Goal: Information Seeking & Learning: Learn about a topic

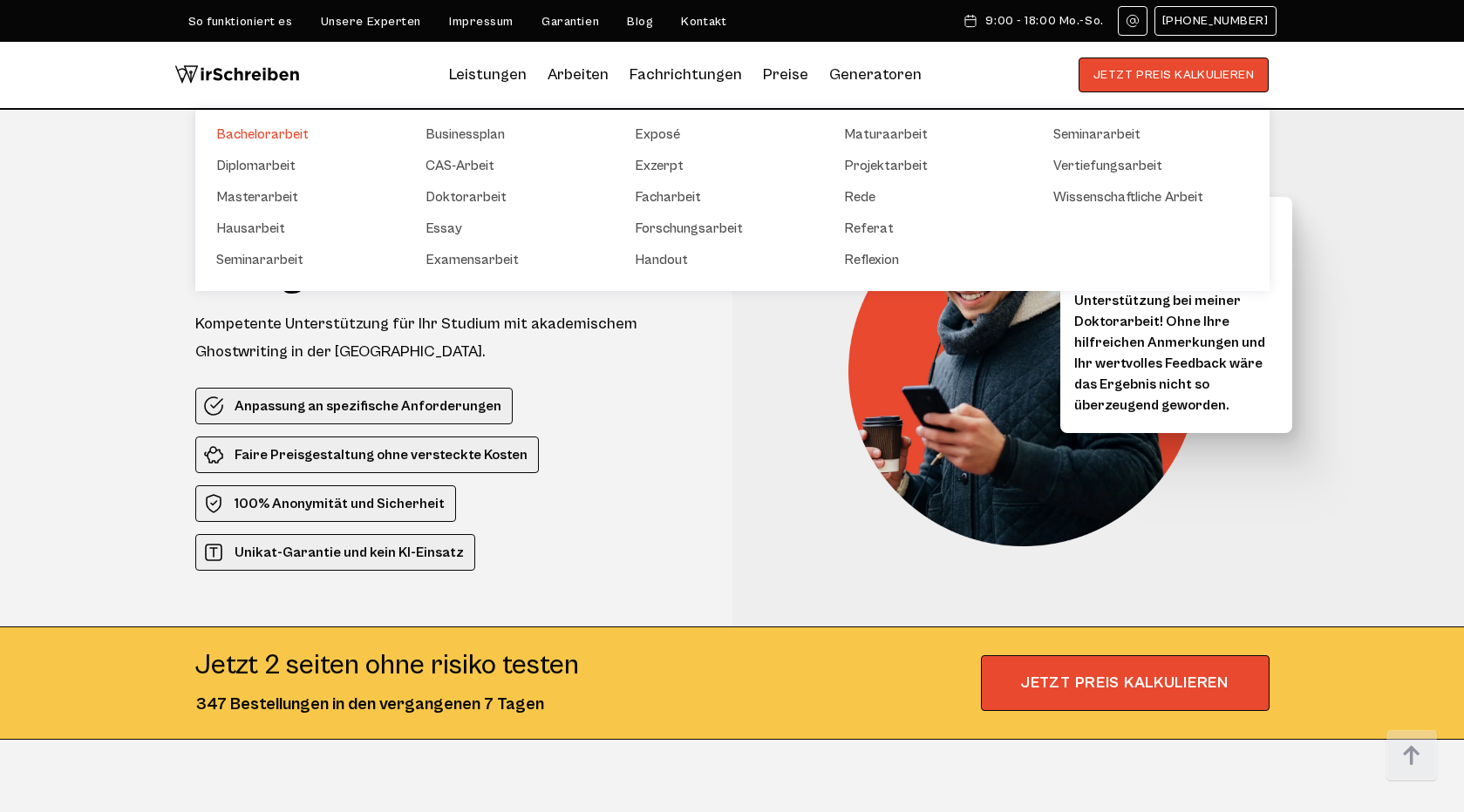
click at [283, 140] on link "Bachelorarbeit" at bounding box center [303, 135] width 174 height 21
click at [274, 166] on link "Diplomarbeit" at bounding box center [303, 165] width 174 height 21
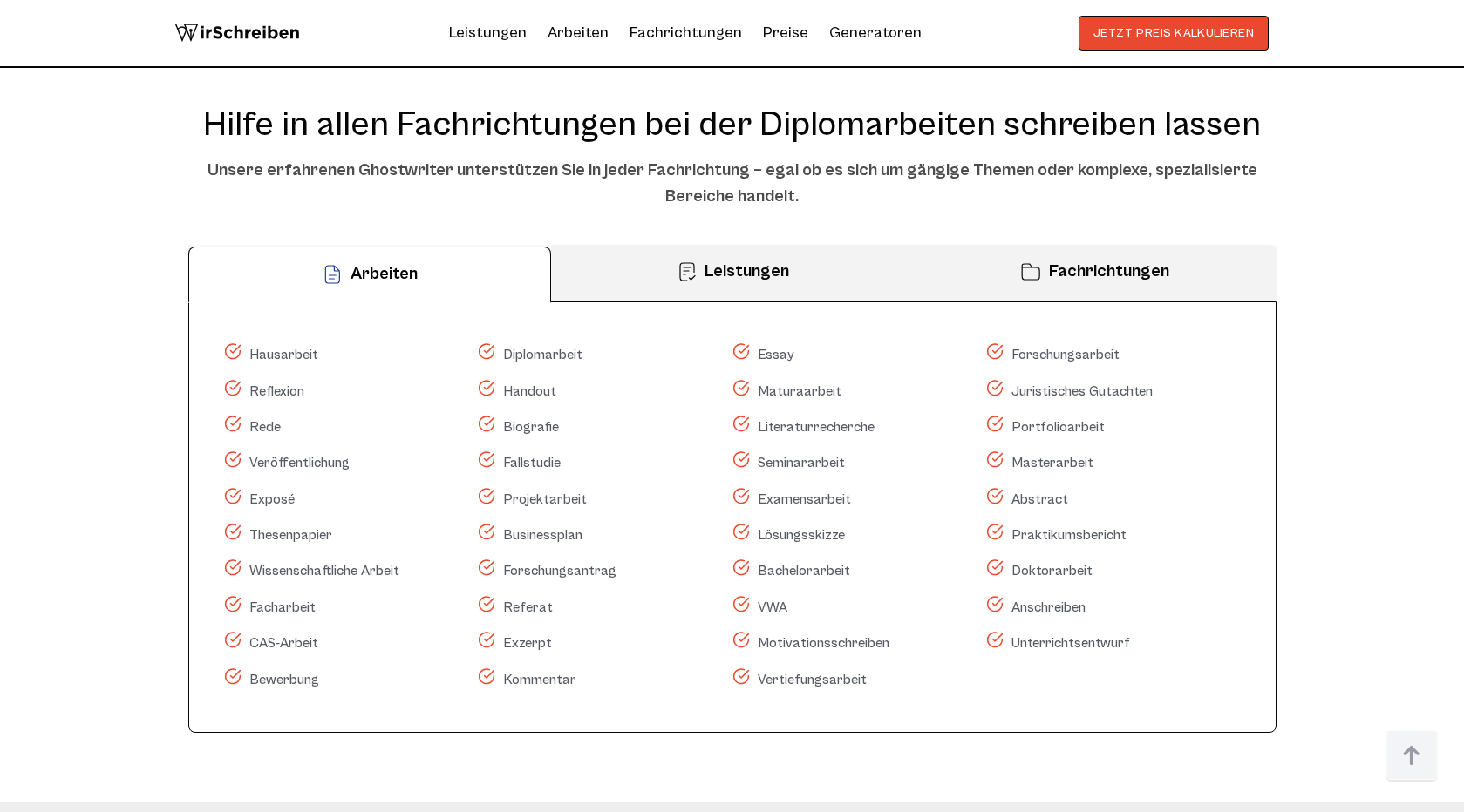
scroll to position [9070, 0]
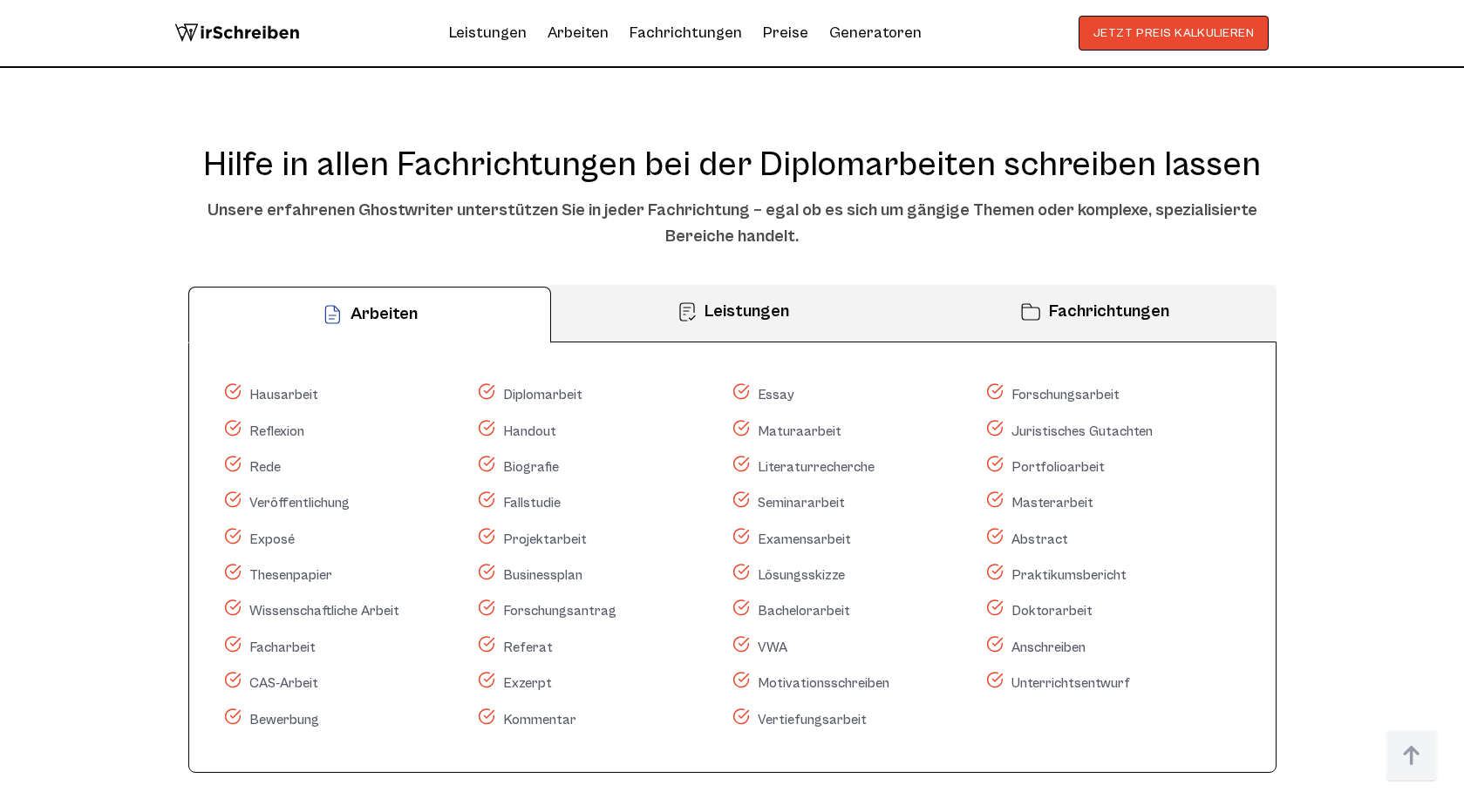
click at [1294, 282] on section "Hilfe in allen Fachrichtungen bei der Diplomarbeiten schreiben lassen Unsere er…" at bounding box center [732, 459] width 1464 height 770
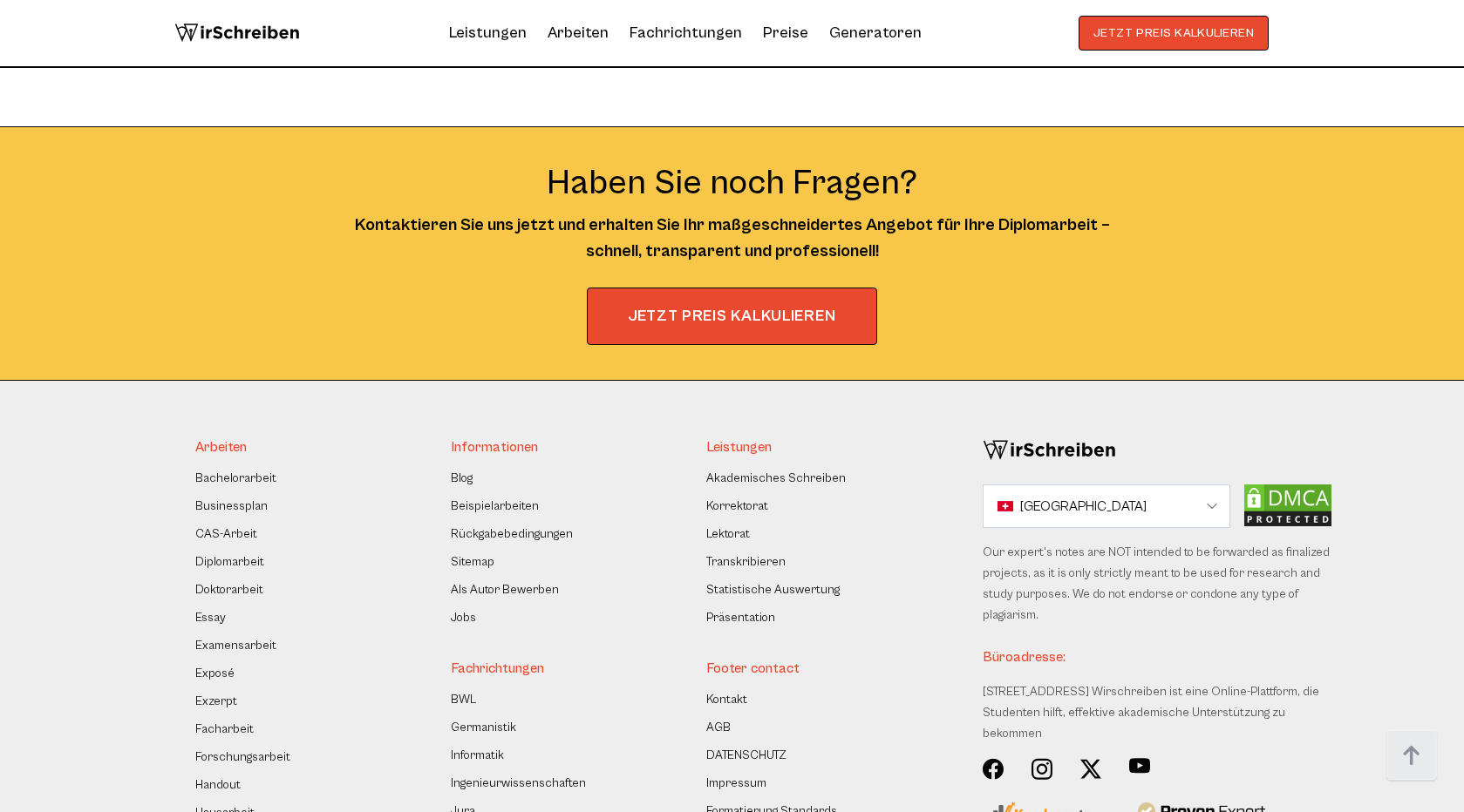
scroll to position [12243, 0]
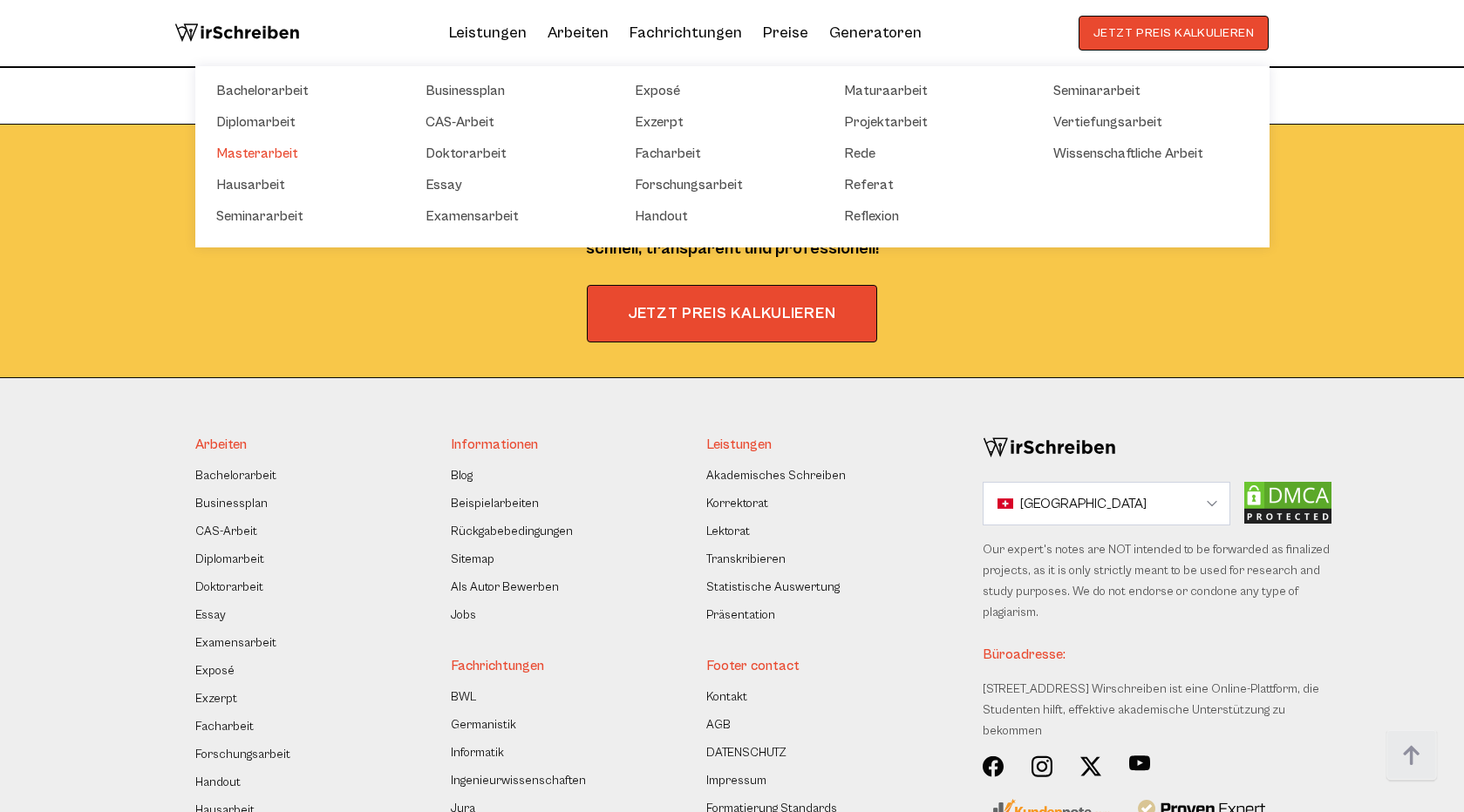
click at [278, 148] on link "Masterarbeit" at bounding box center [303, 154] width 174 height 21
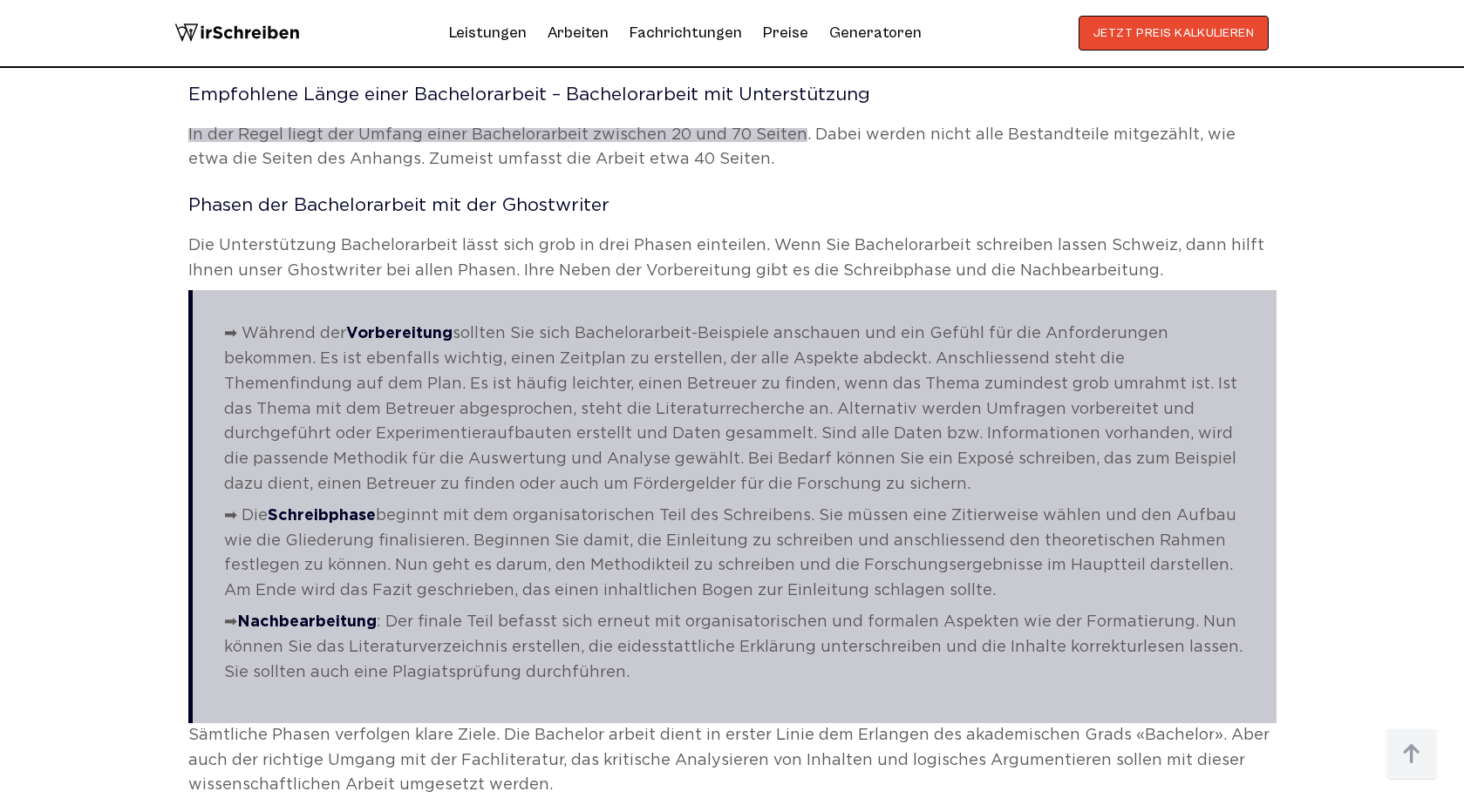
scroll to position [2276, 0]
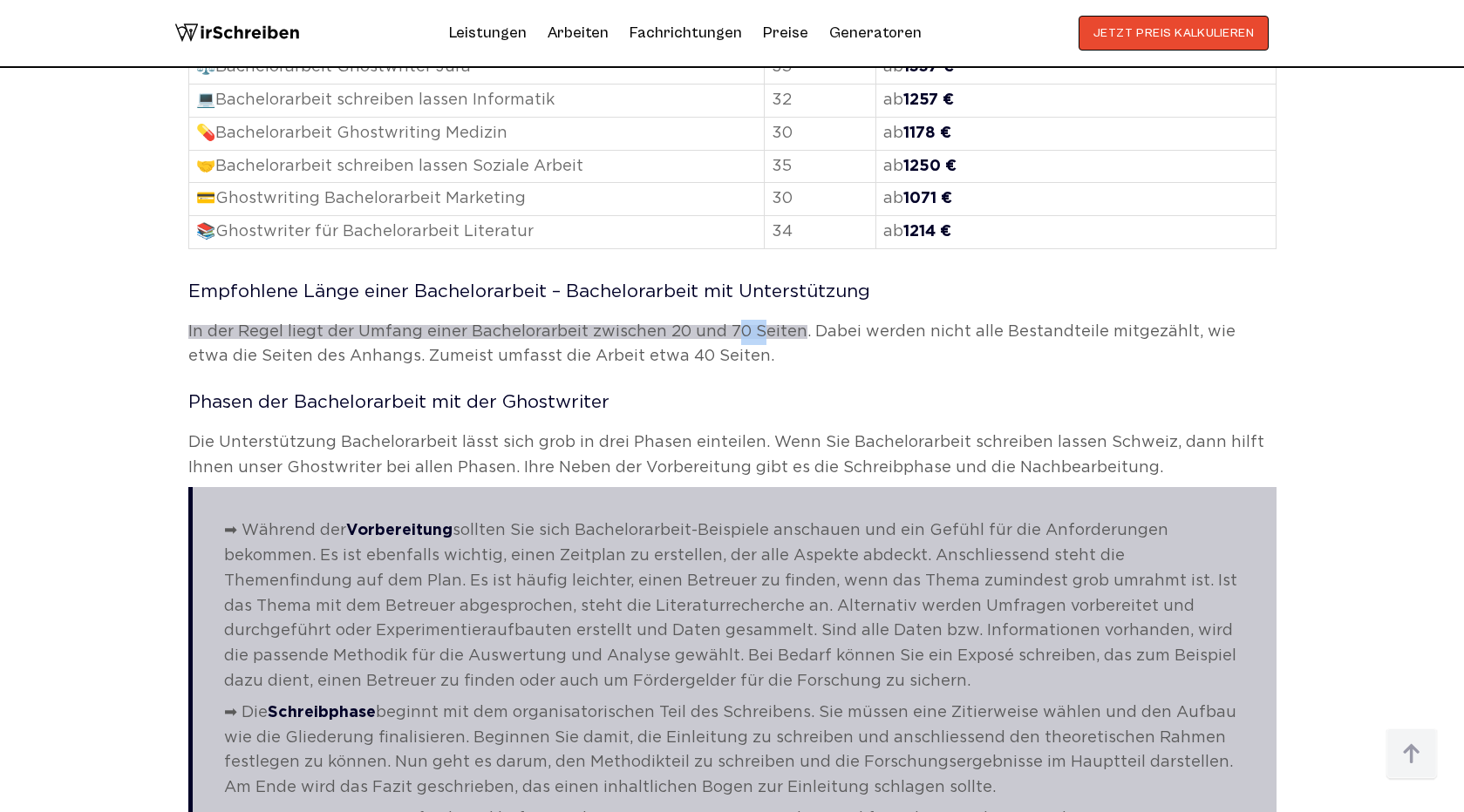
drag, startPoint x: 754, startPoint y: 339, endPoint x: 725, endPoint y: 338, distance: 29.0
click at [725, 338] on p "In der Regel liegt der Umfang einer Bachelorarbeit zwischen 20 und 70 Seiten . …" at bounding box center [732, 344] width 1088 height 51
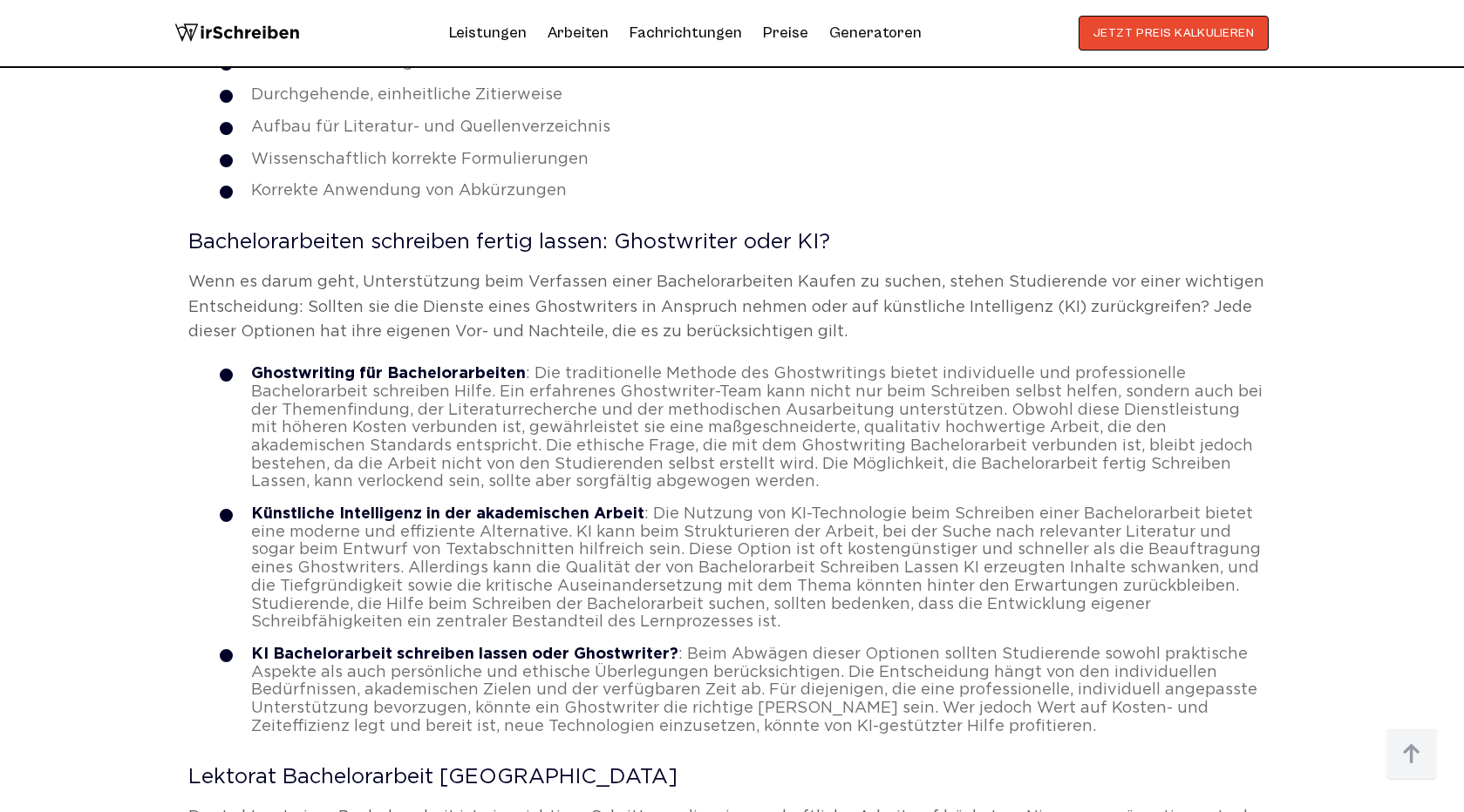
scroll to position [5319, 0]
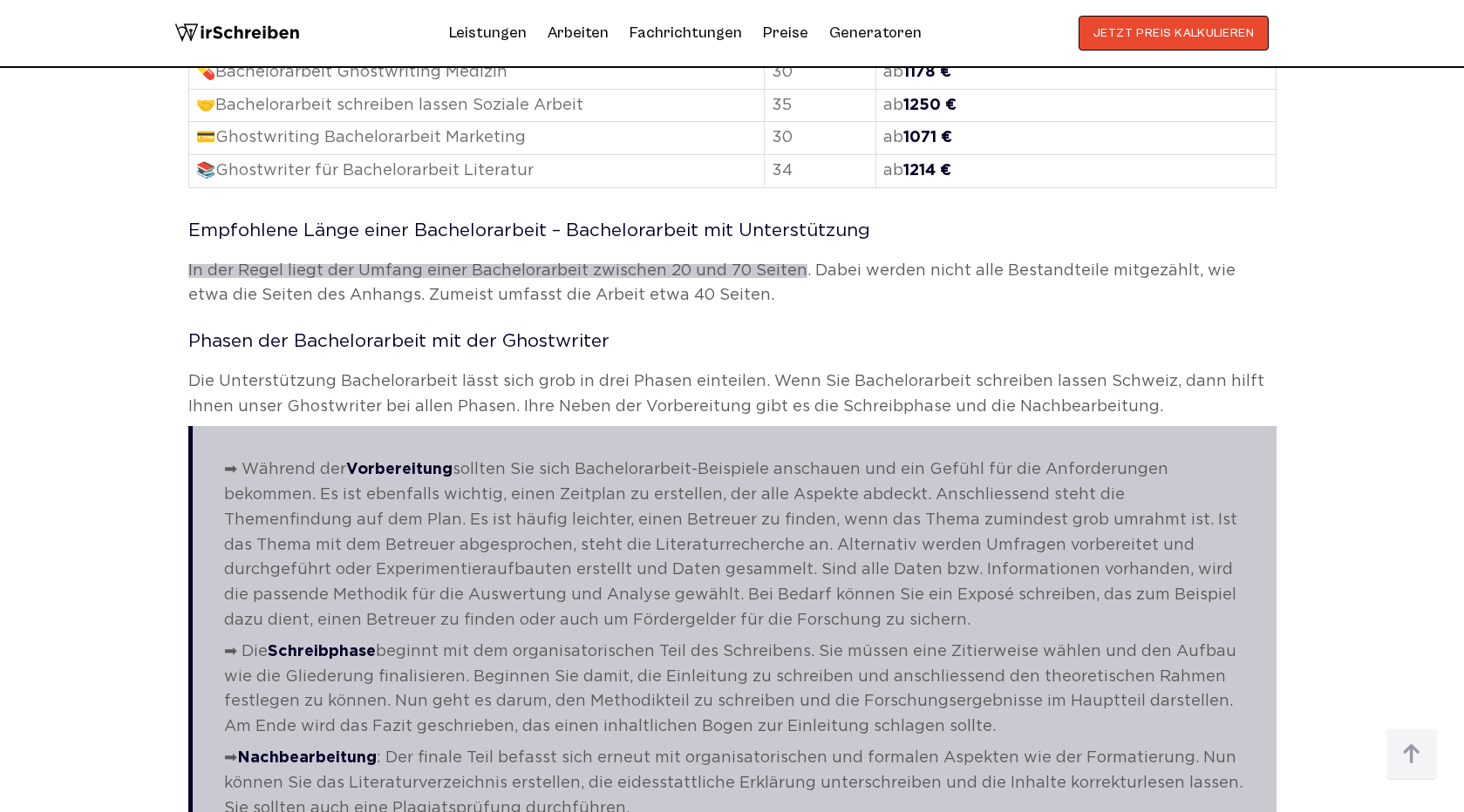
scroll to position [2327, 0]
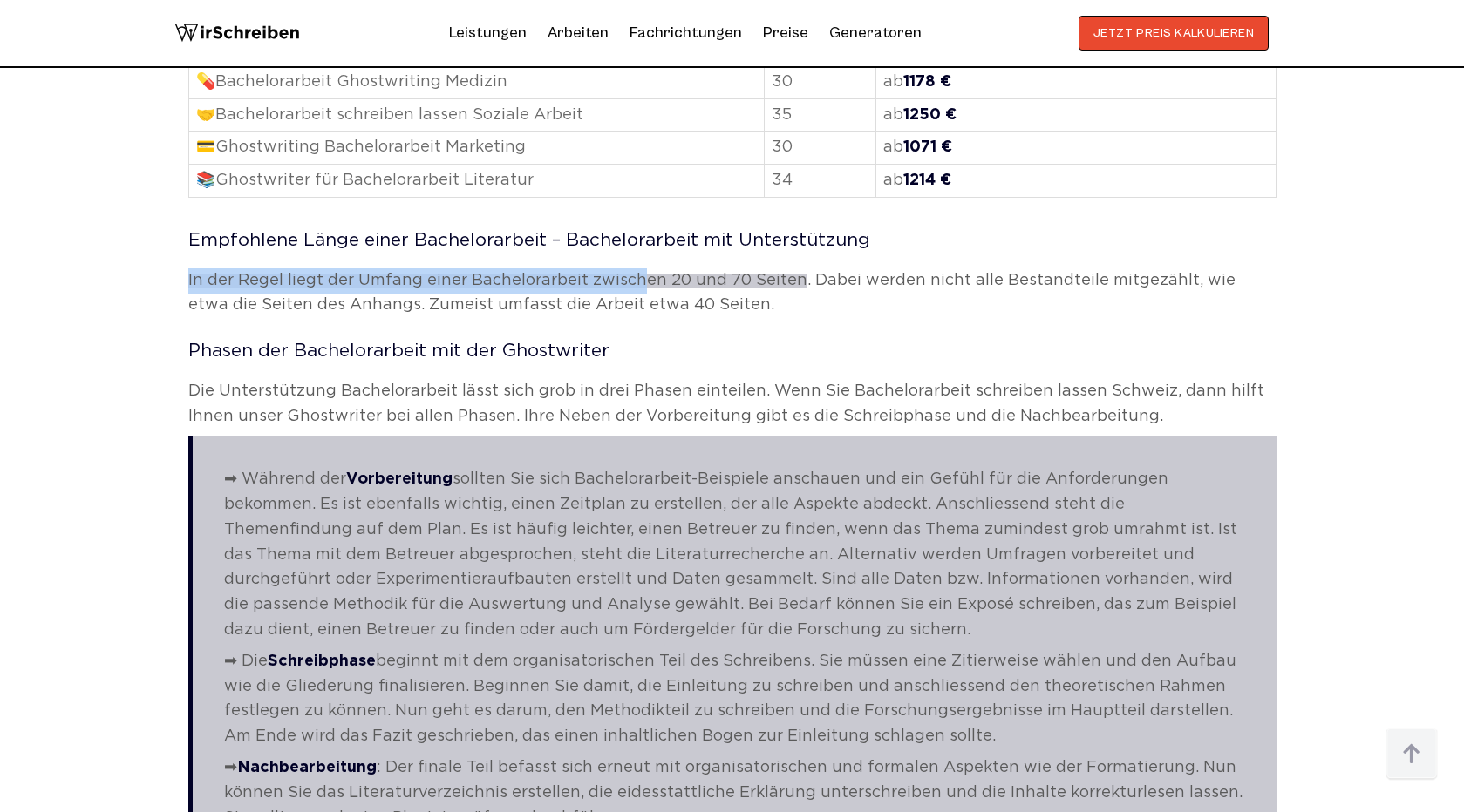
drag, startPoint x: 476, startPoint y: 267, endPoint x: 635, endPoint y: 290, distance: 160.7
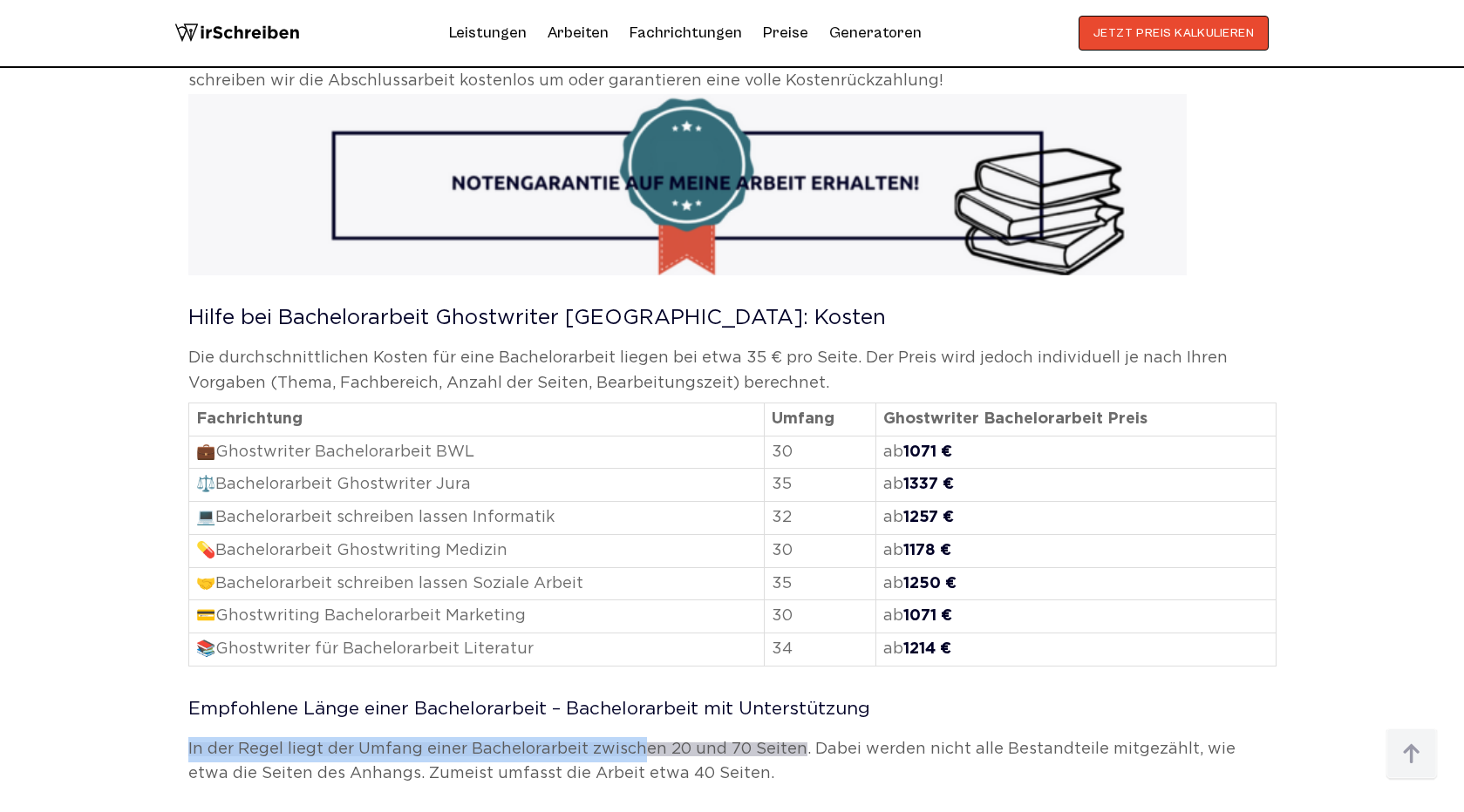
scroll to position [1841, 0]
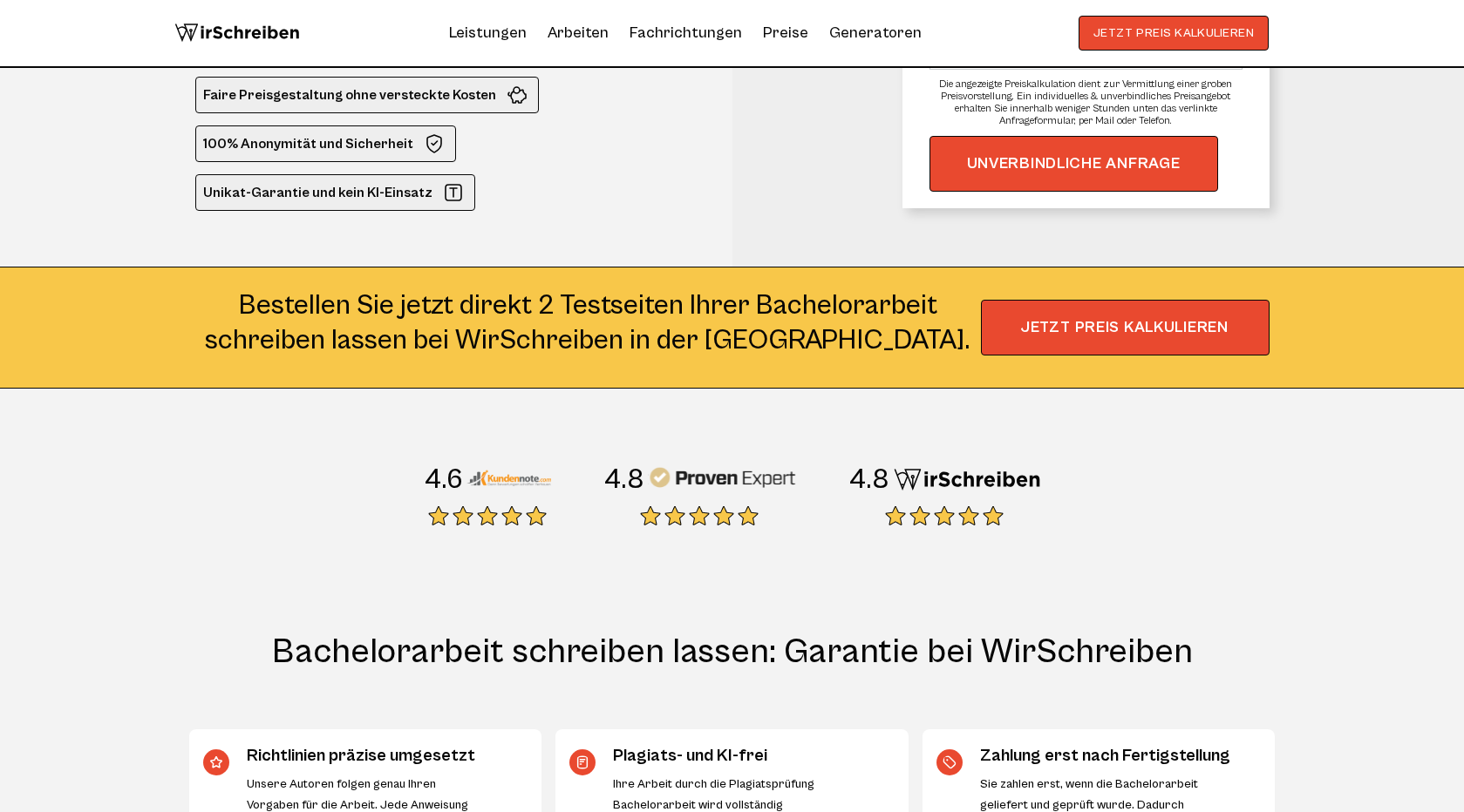
scroll to position [384, 0]
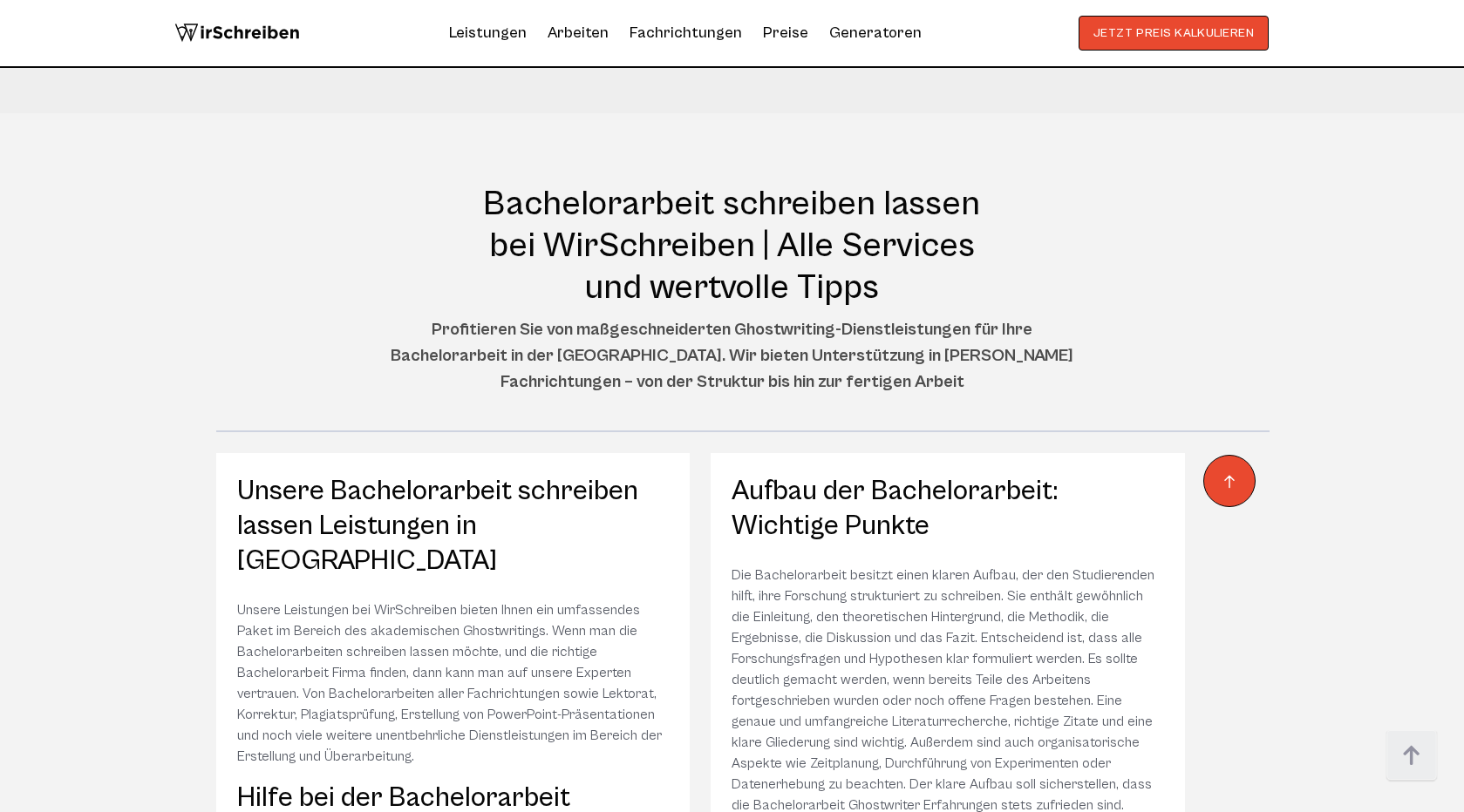
scroll to position [9497, 0]
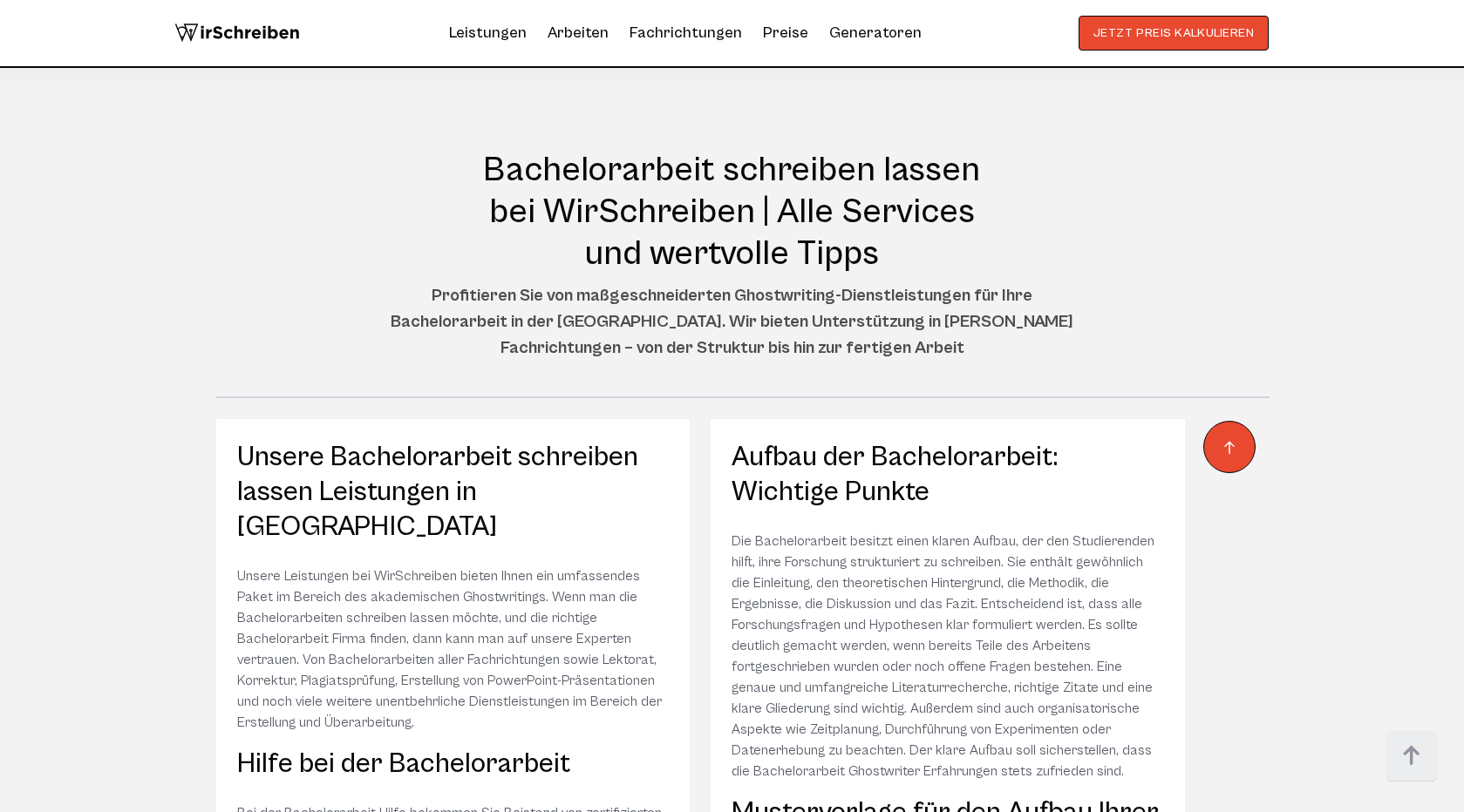
click at [473, 566] on p "Unsere Leistungen bei WirSchreiben bieten Ihnen ein umfassendes Paket im Bereic…" at bounding box center [452, 649] width 432 height 167
copy p "Ghostwritings"
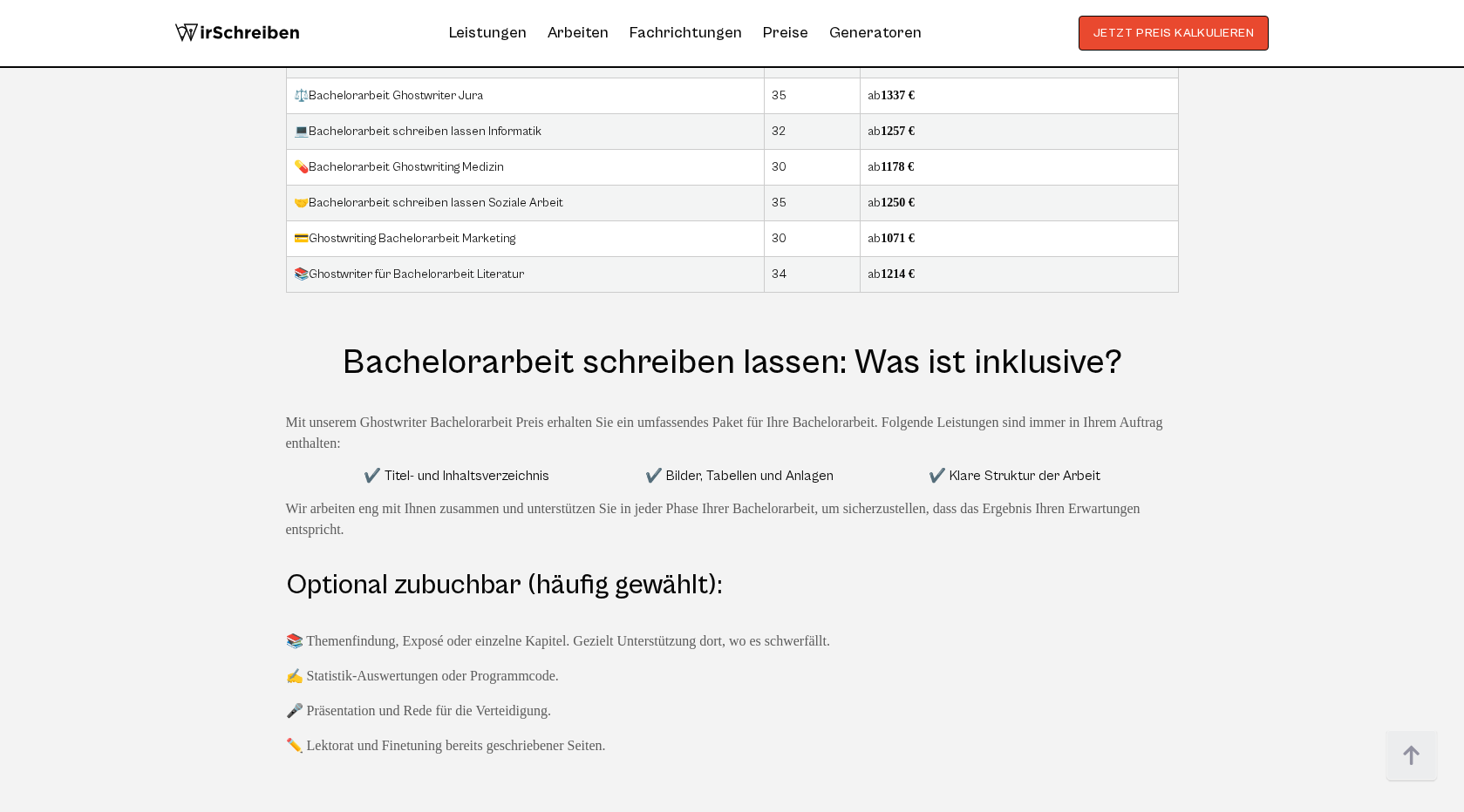
scroll to position [5307, 0]
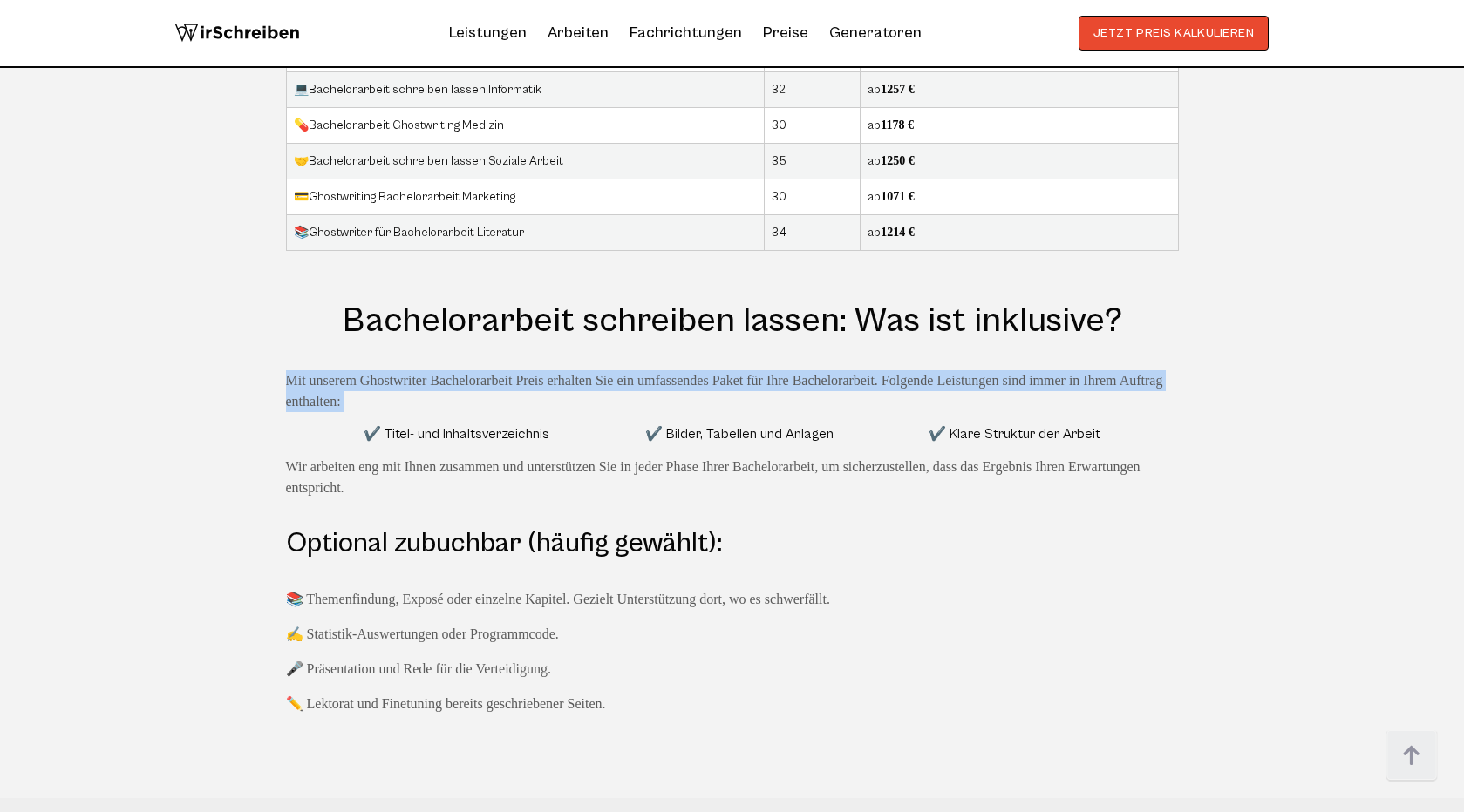
drag, startPoint x: 270, startPoint y: 283, endPoint x: 396, endPoint y: 329, distance: 134.1
click at [396, 329] on div "Hilfe bei Bachelorarbeit Ghostwriter Schweiz: durchschnittlichen Preise Die dur…" at bounding box center [732, 227] width 935 height 975
copy div "Mit unserem Ghostwriter Bachelorarbeit Preis erhalten Sie ein umfassendes Paket…"
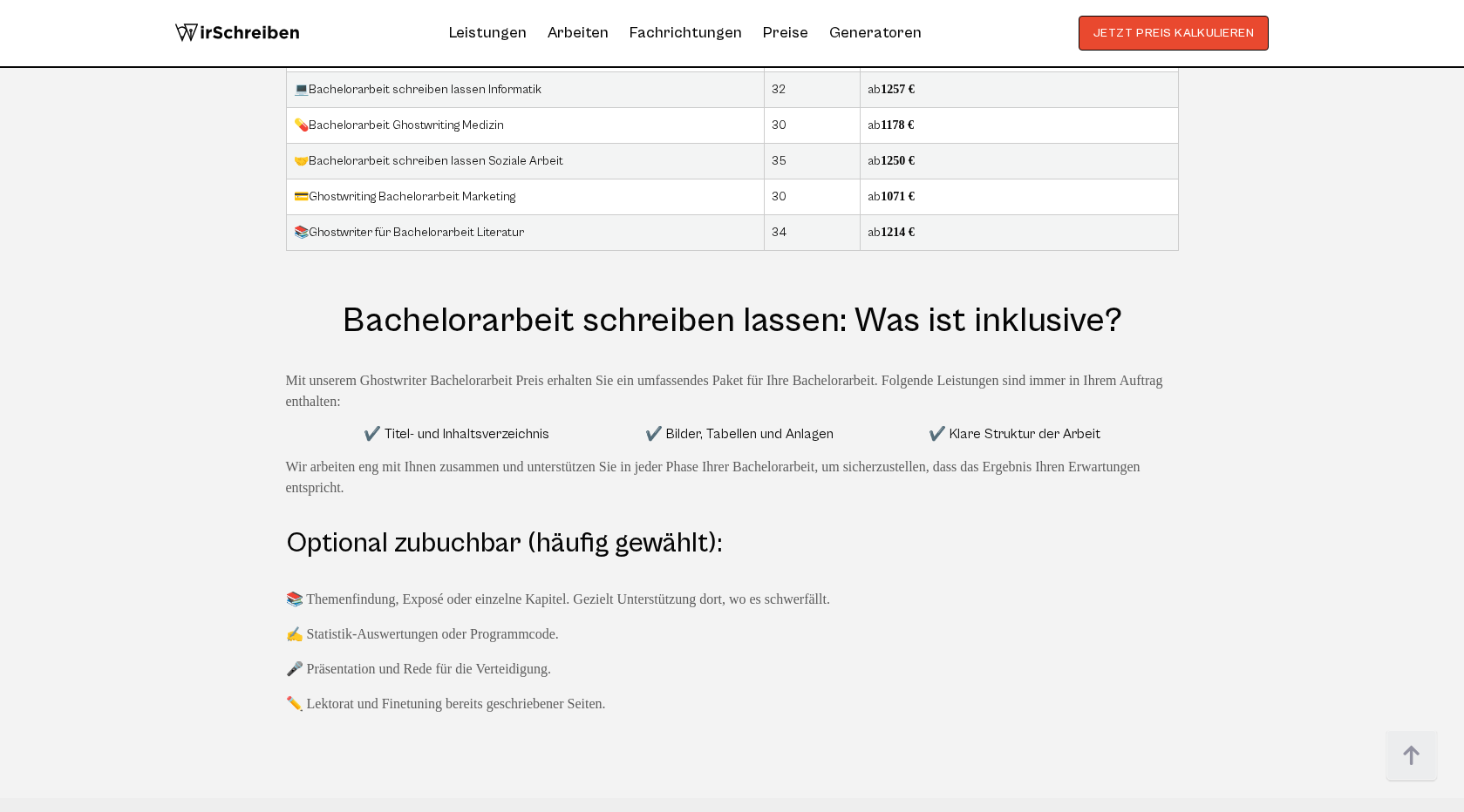
click at [270, 431] on div "Hilfe bei Bachelorarbeit Ghostwriter Schweiz: durchschnittlichen Preise Die dur…" at bounding box center [732, 227] width 935 height 975
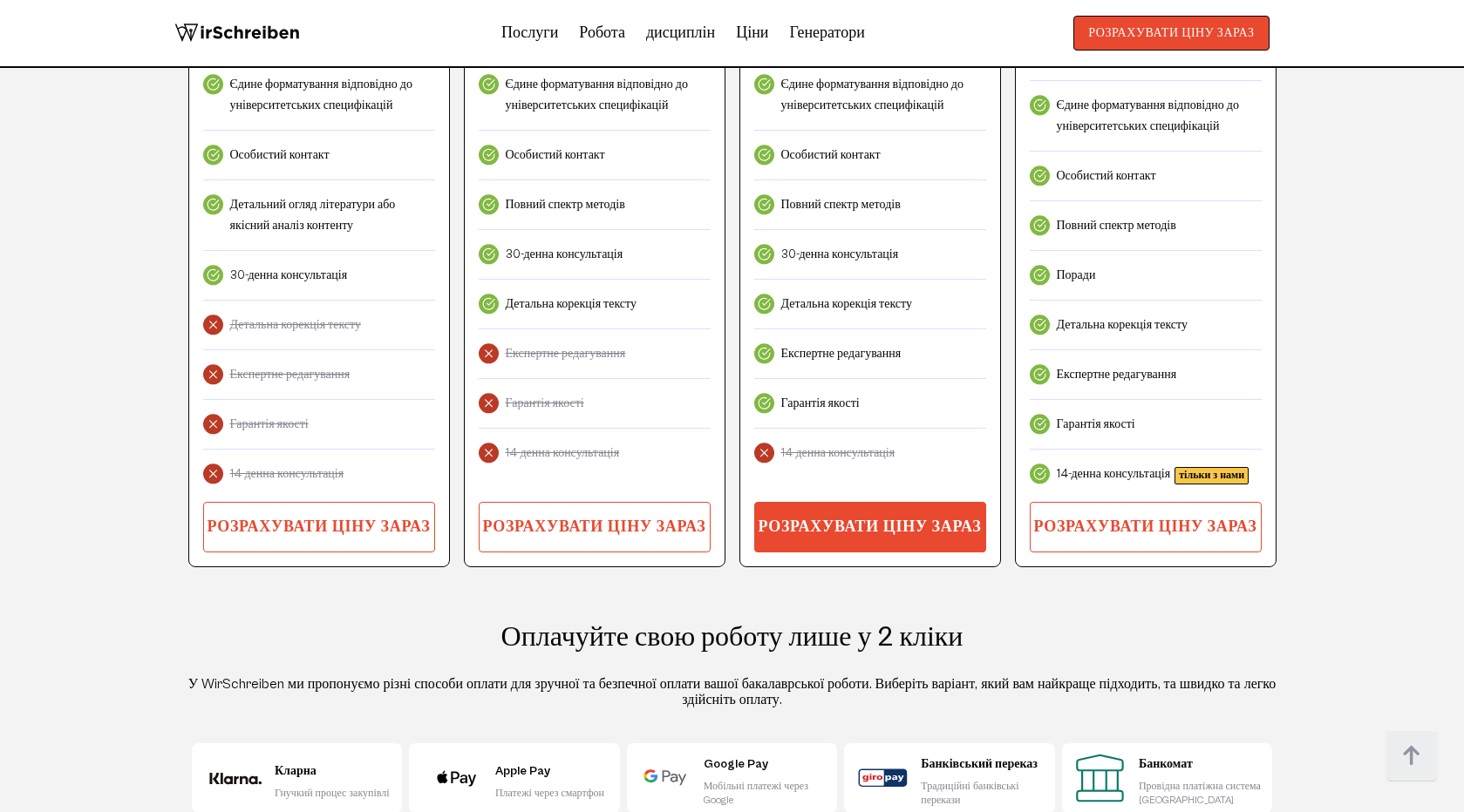
scroll to position [3927, 0]
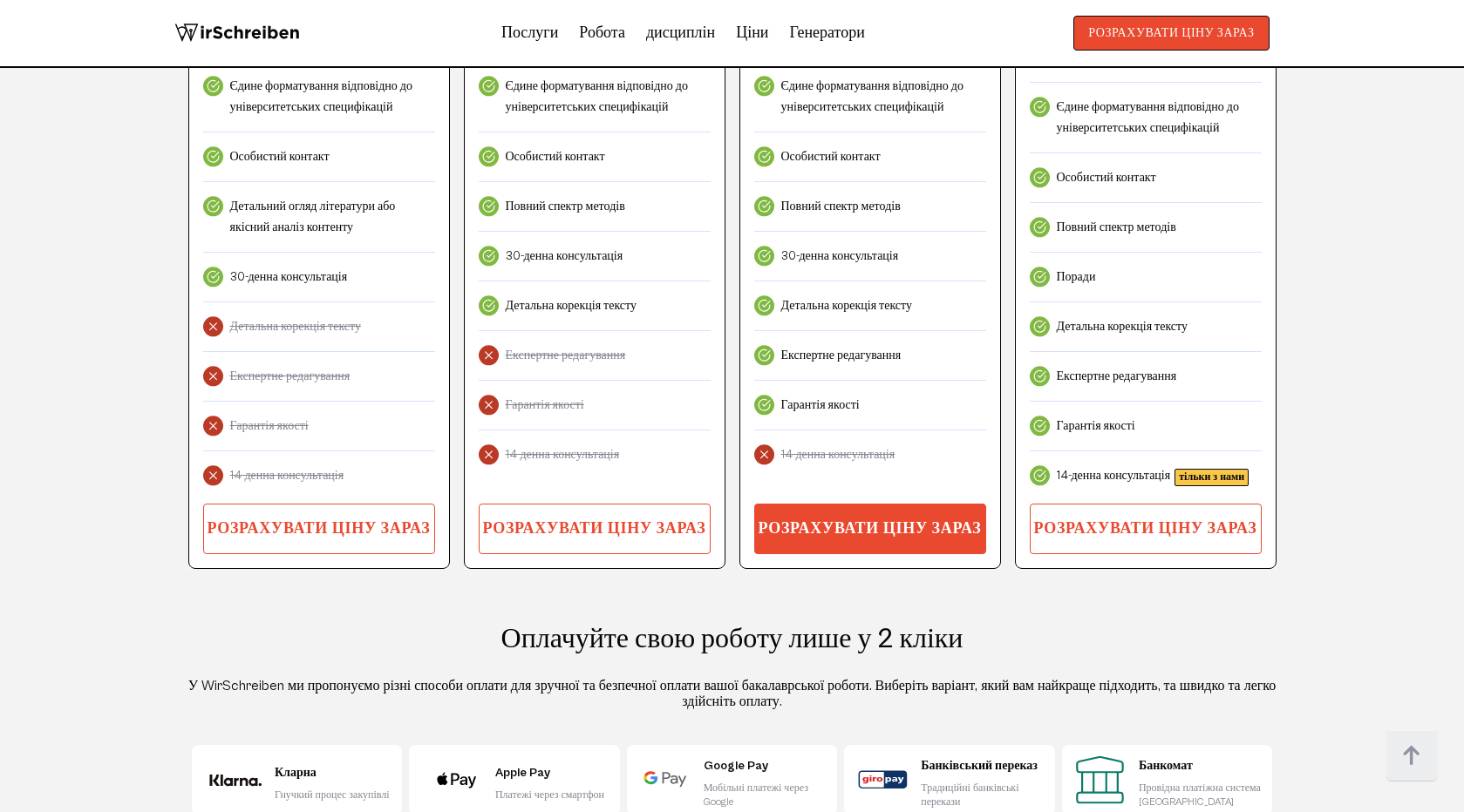
click at [1358, 303] on section "Ціни на написання бакалаврських робіт Дізнайтеся більше про вартість написання …" at bounding box center [732, -1] width 1464 height 1208
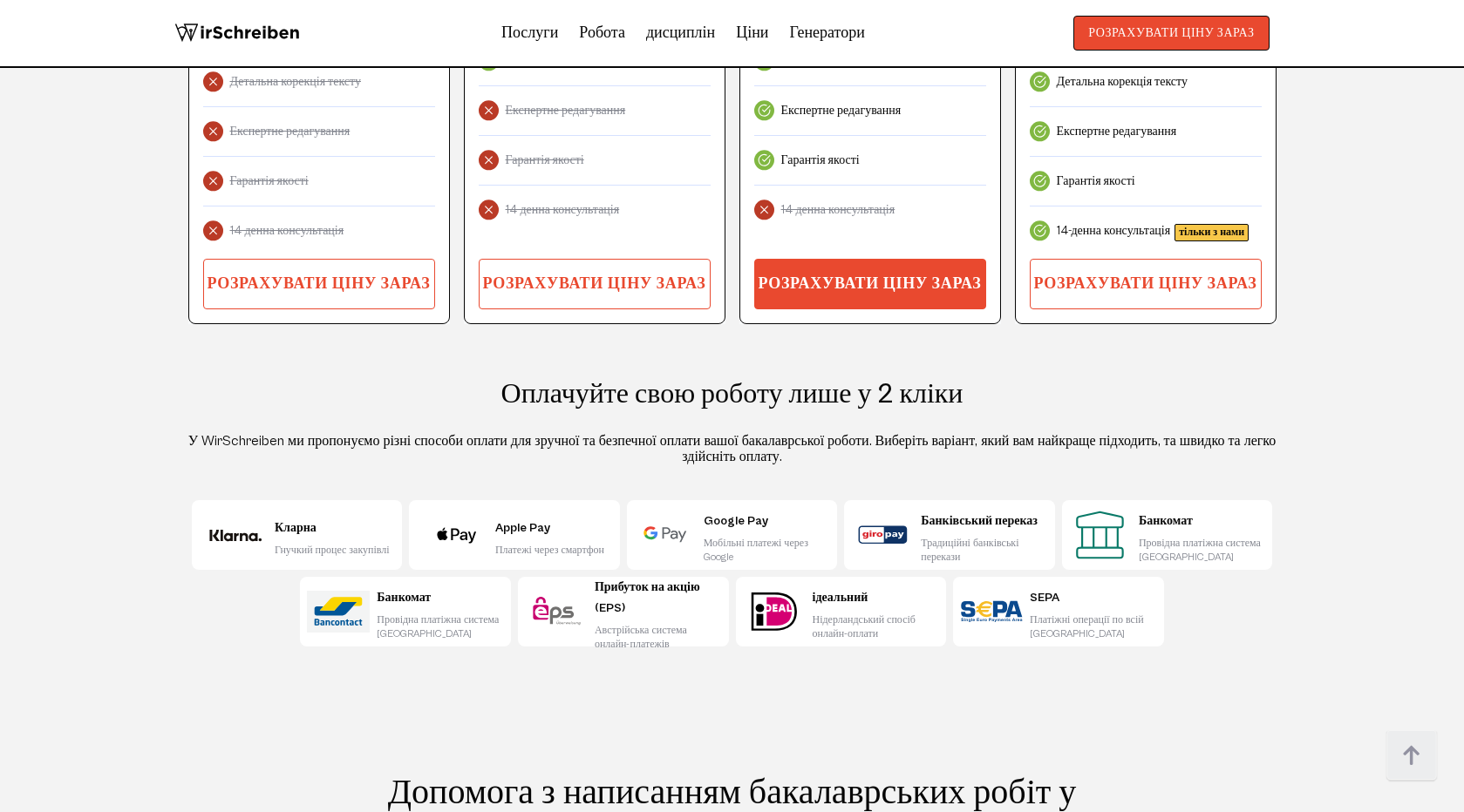
scroll to position [4207, 0]
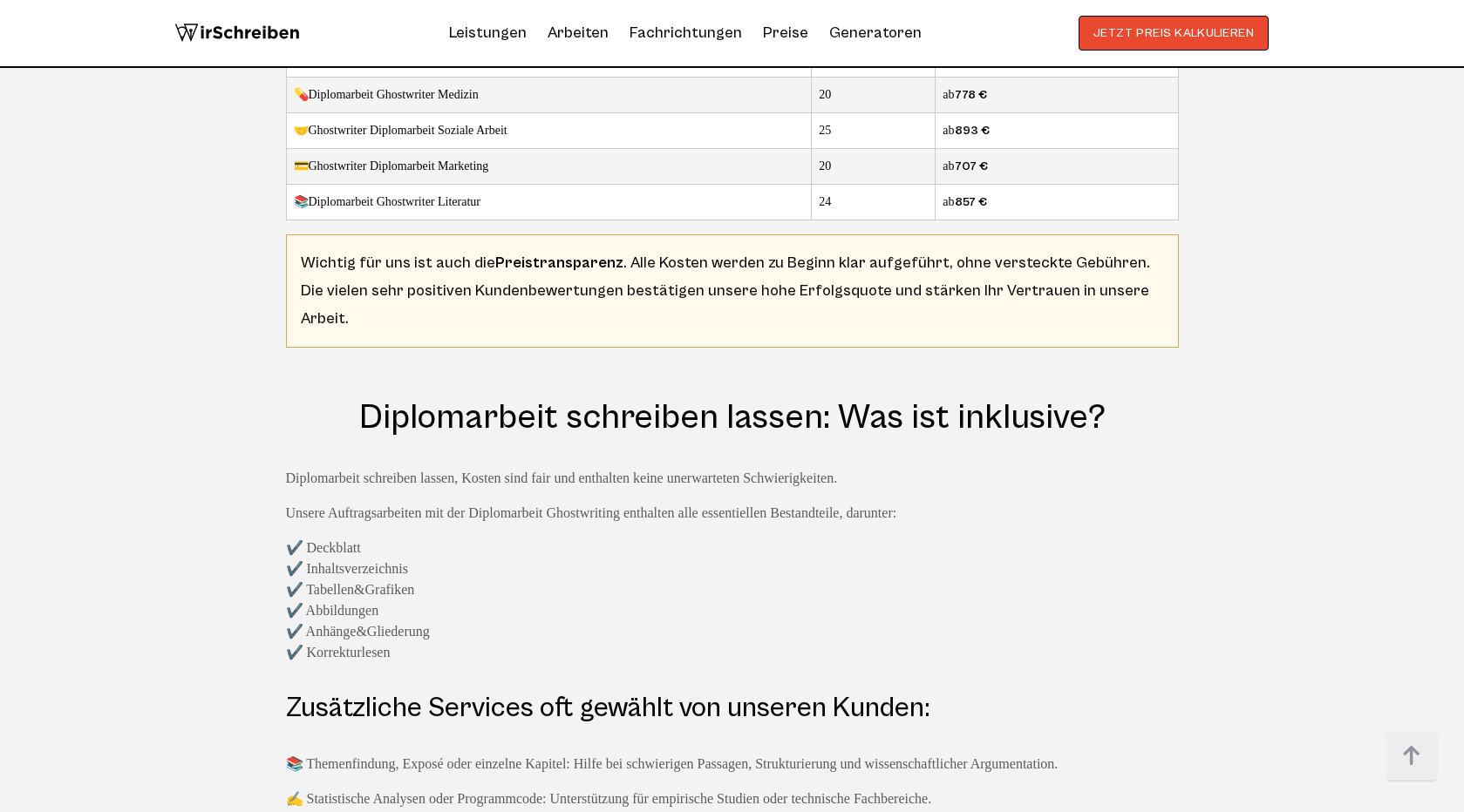
scroll to position [6300, 0]
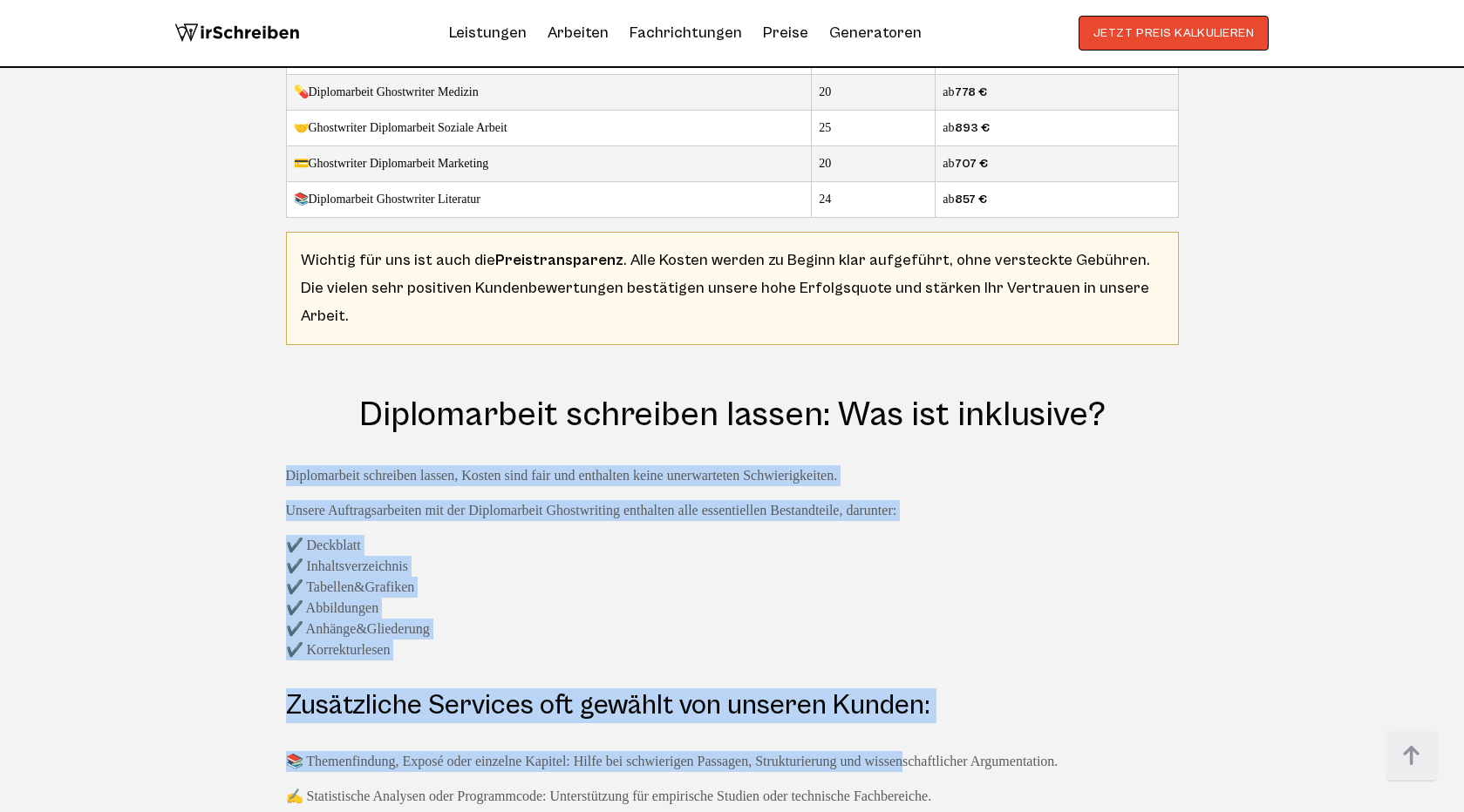
drag, startPoint x: 278, startPoint y: 292, endPoint x: 892, endPoint y: 586, distance: 680.8
click at [893, 587] on div "Diplomarbeit schreiben lassen Kosten: durchschnittlichen Preise Die durchschnit…" at bounding box center [732, 292] width 935 height 1169
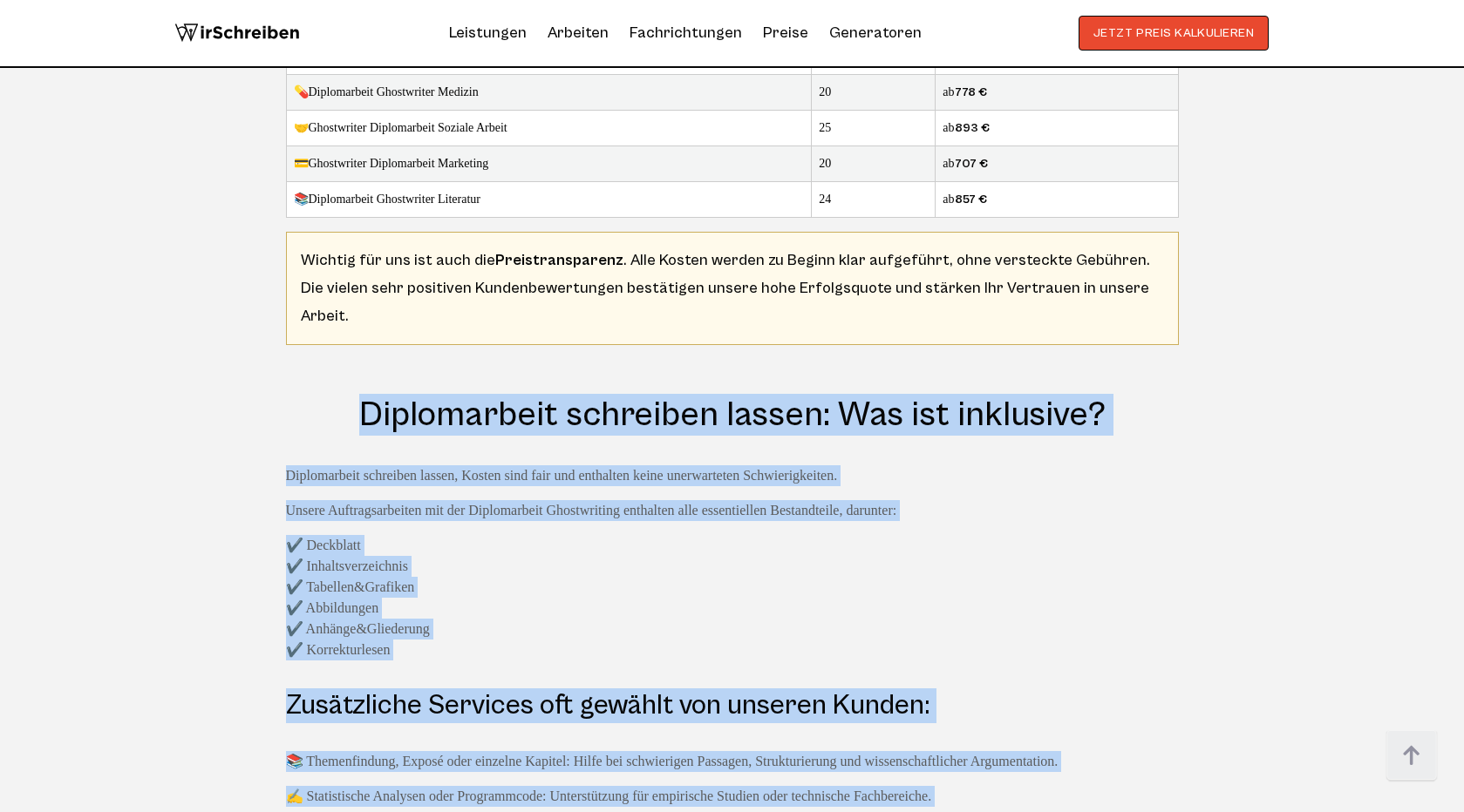
drag, startPoint x: 349, startPoint y: 223, endPoint x: 915, endPoint y: 717, distance: 751.3
click at [915, 717] on section "Diplomarbeit schreiben lassen Kosten: durchschnittlichen Preise Die durchschnit…" at bounding box center [732, 298] width 1464 height 1322
copy div "Diplomarbeit schreiben lassen: Was ist inklusive? Diplomarbeit schreiben lassen…"
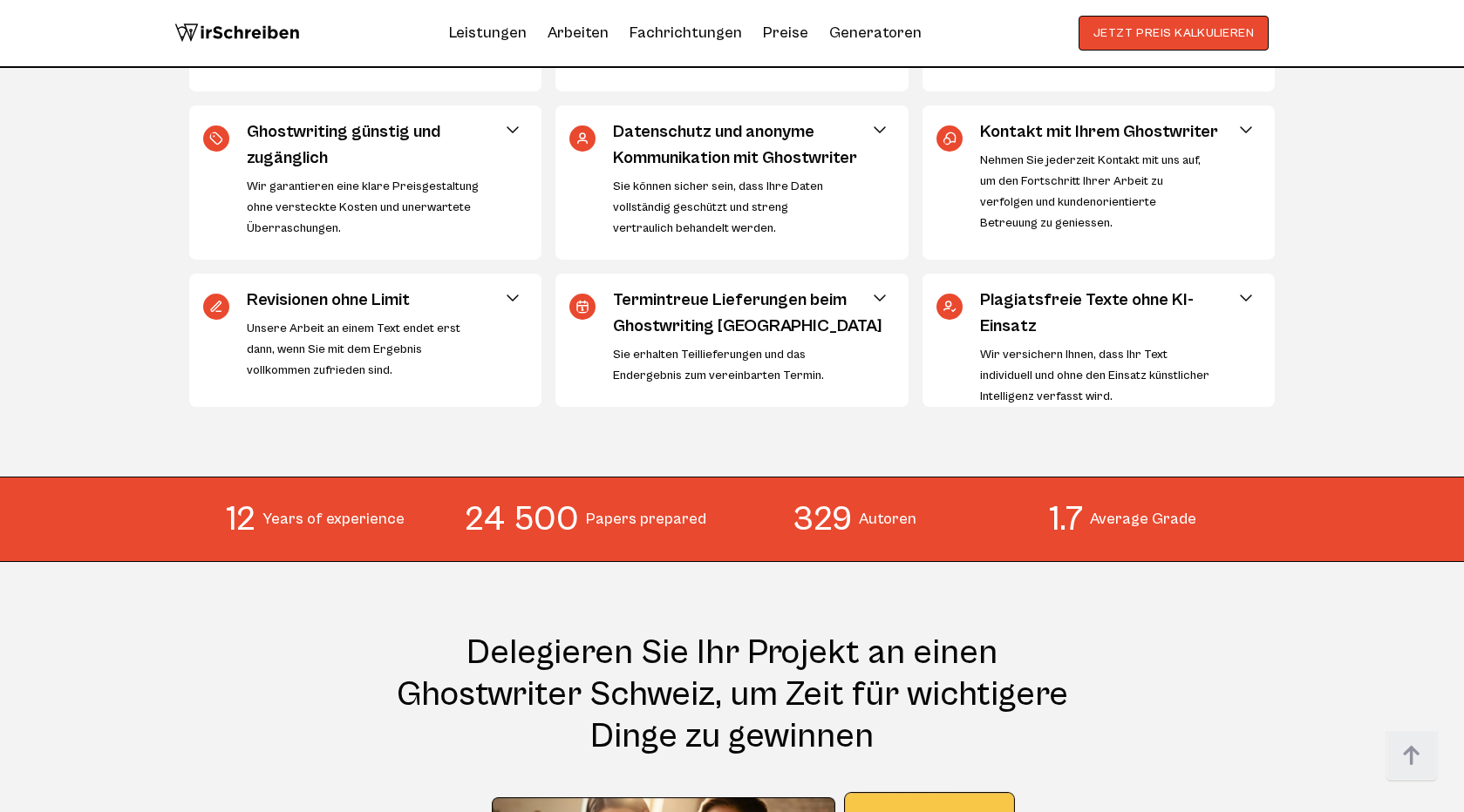
scroll to position [972, 0]
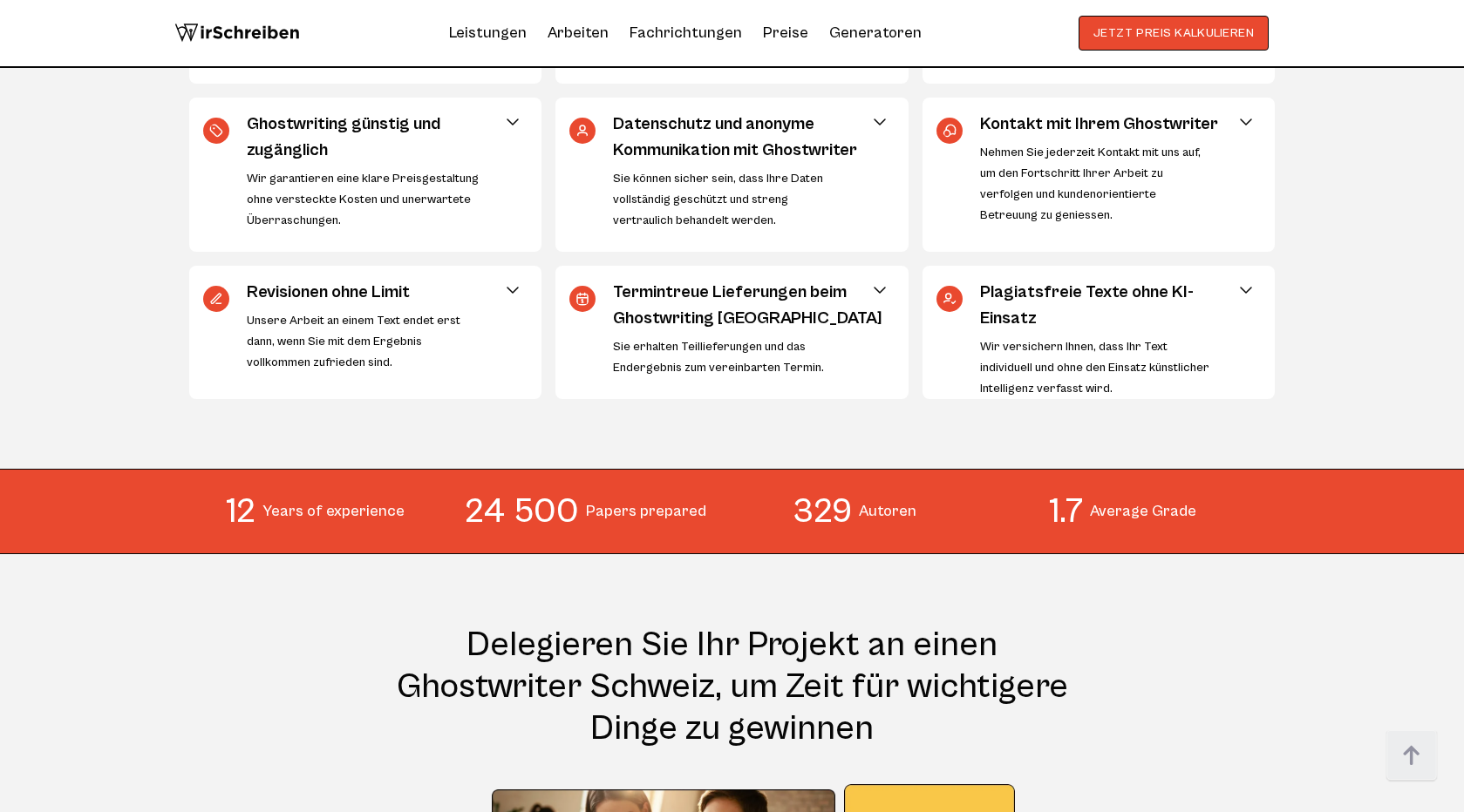
click at [881, 287] on span at bounding box center [880, 291] width 21 height 21
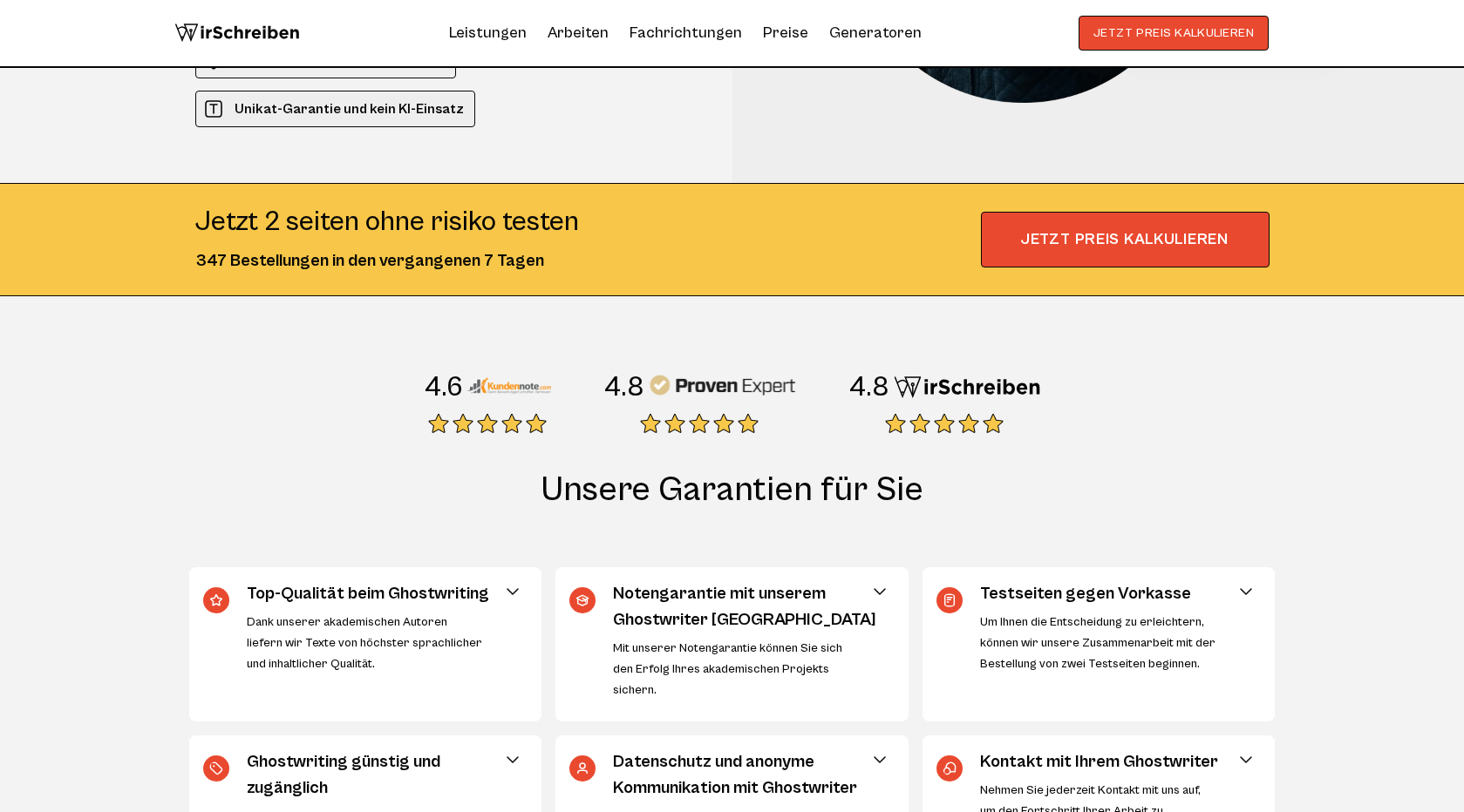
scroll to position [310, 0]
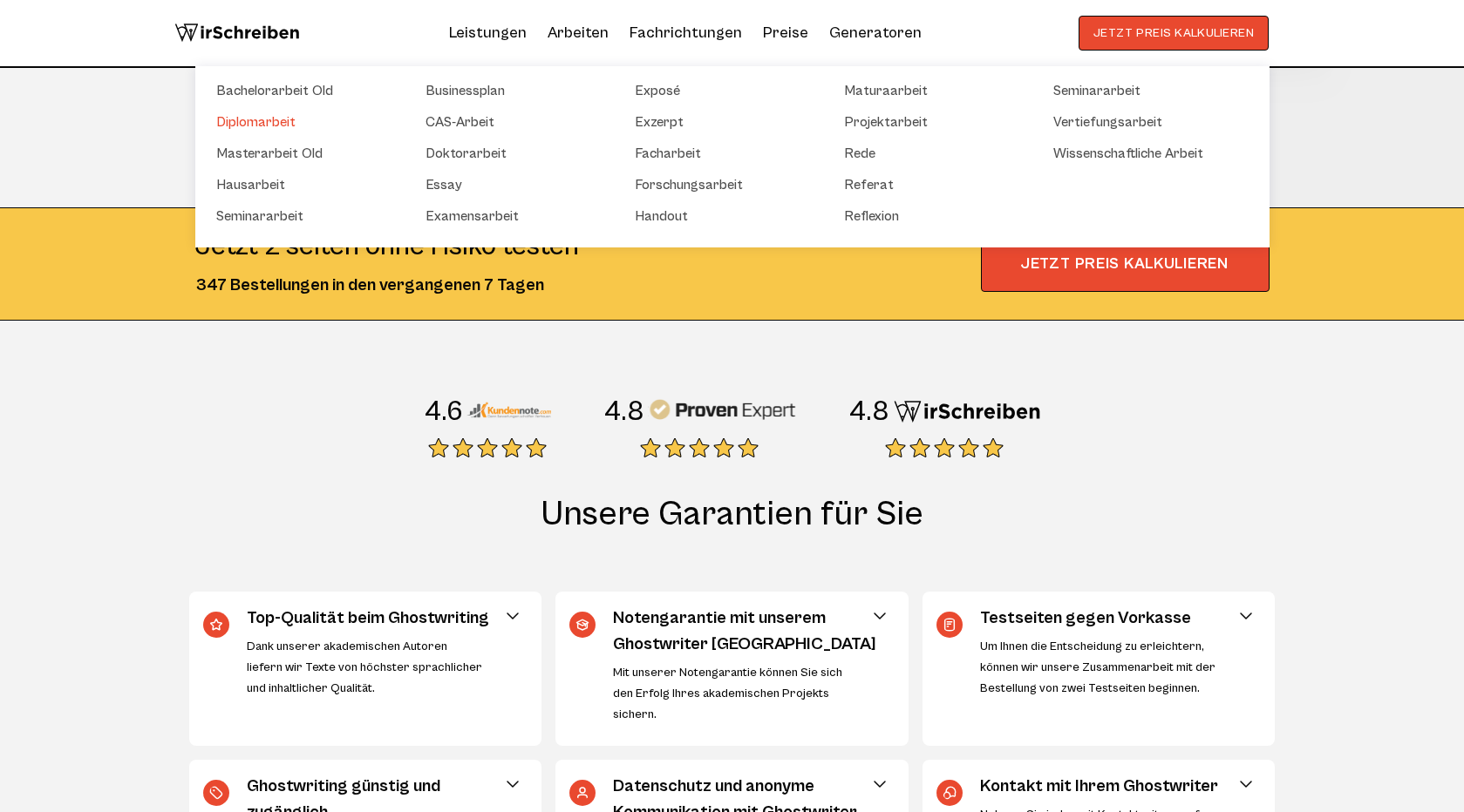
click at [276, 121] on link "Diplomarbeit" at bounding box center [303, 122] width 174 height 21
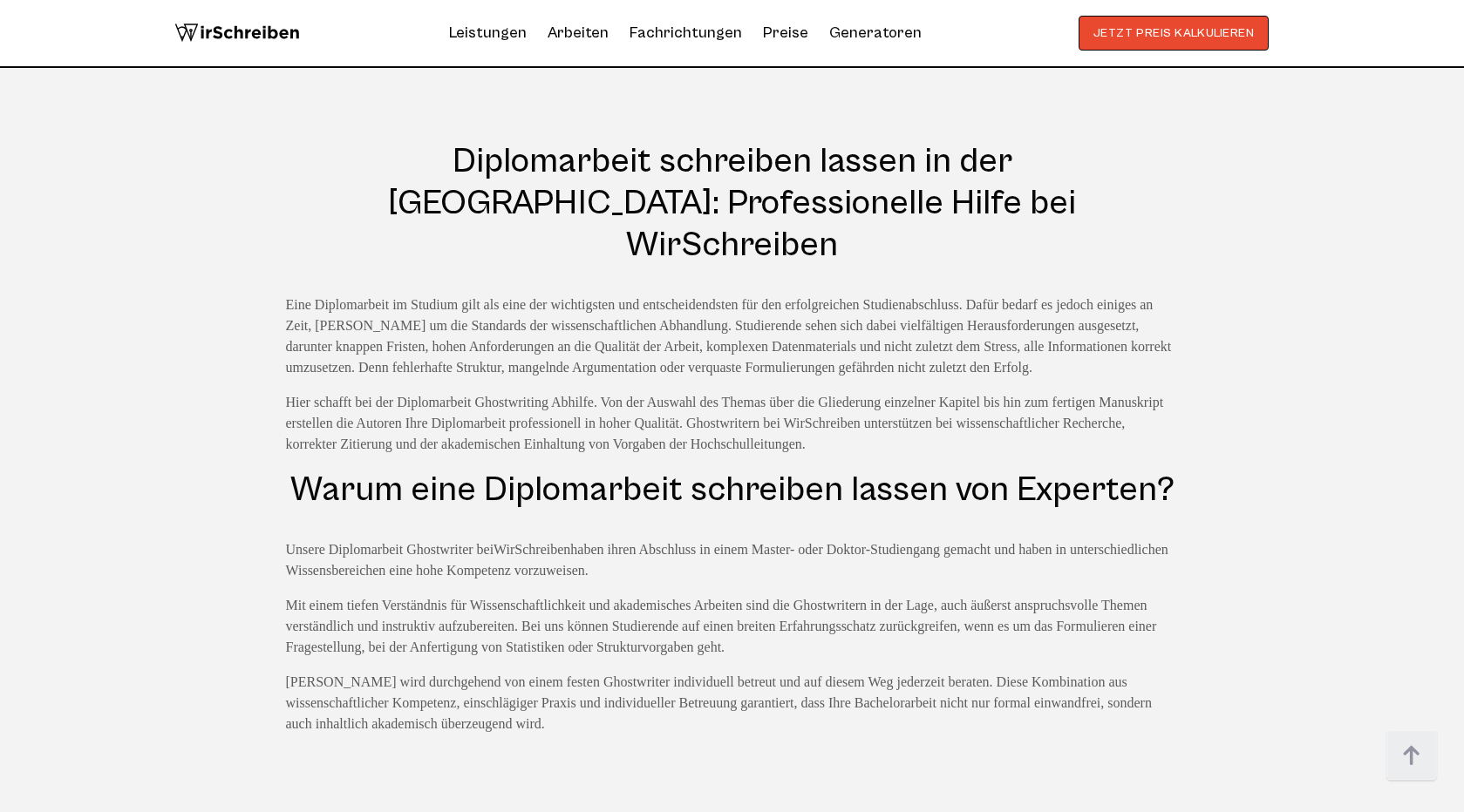
scroll to position [881, 0]
click at [829, 392] on p "Hier schafft bei der Diplomarbeit Ghostwriting Abhilfe. Von der Auswahl des The…" at bounding box center [732, 422] width 892 height 63
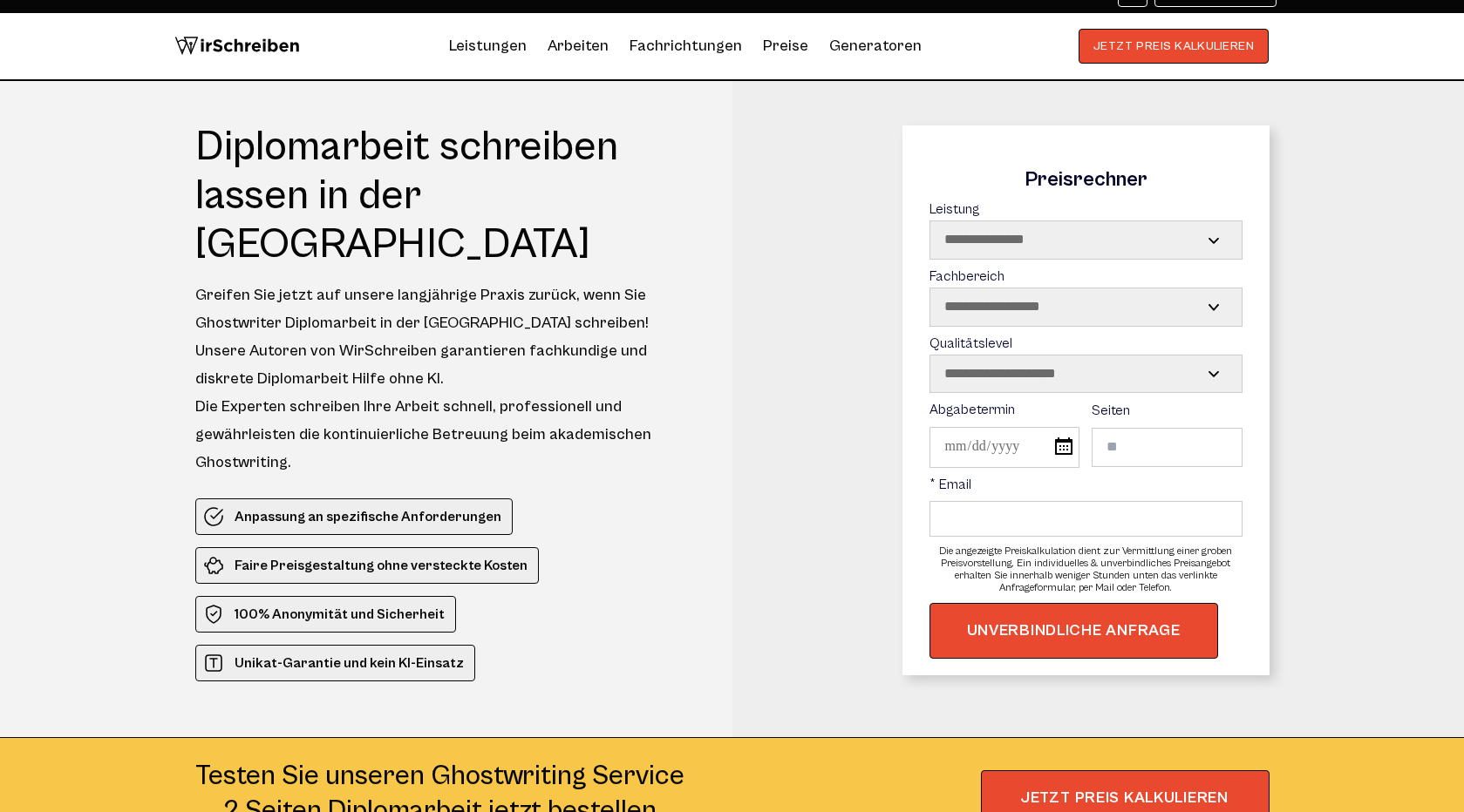
scroll to position [0, 0]
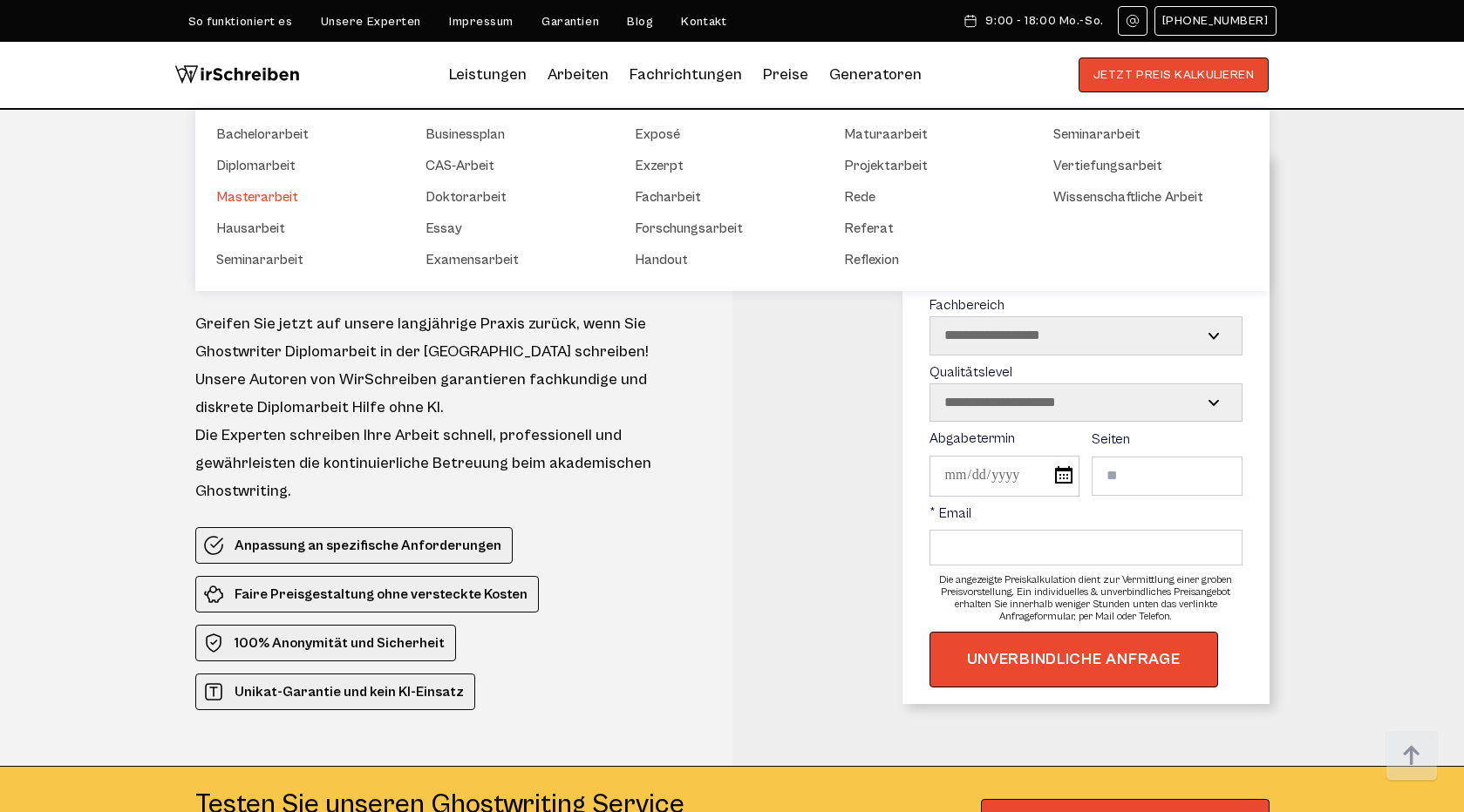
click at [278, 195] on link "Masterarbeit" at bounding box center [303, 197] width 174 height 21
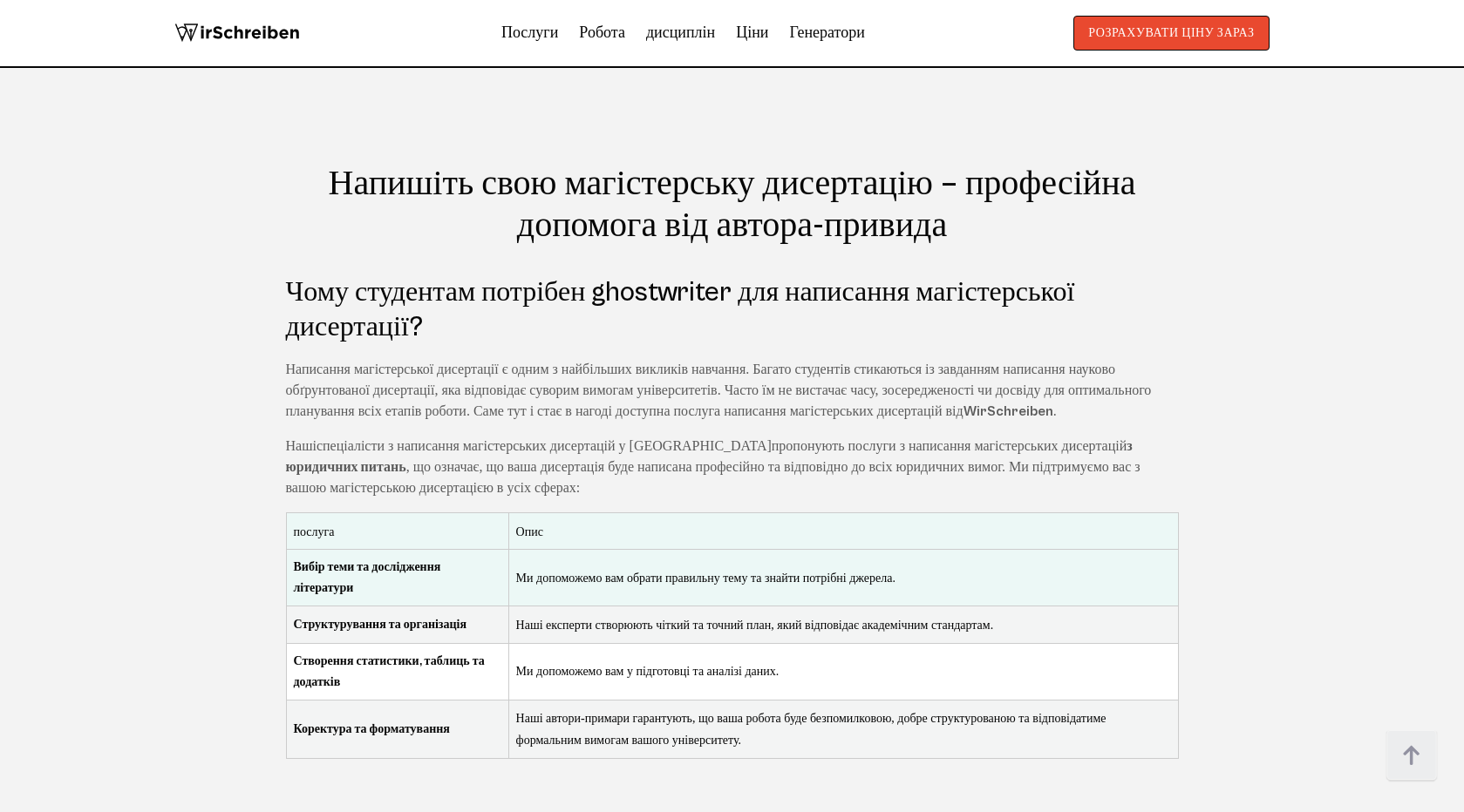
scroll to position [802, 0]
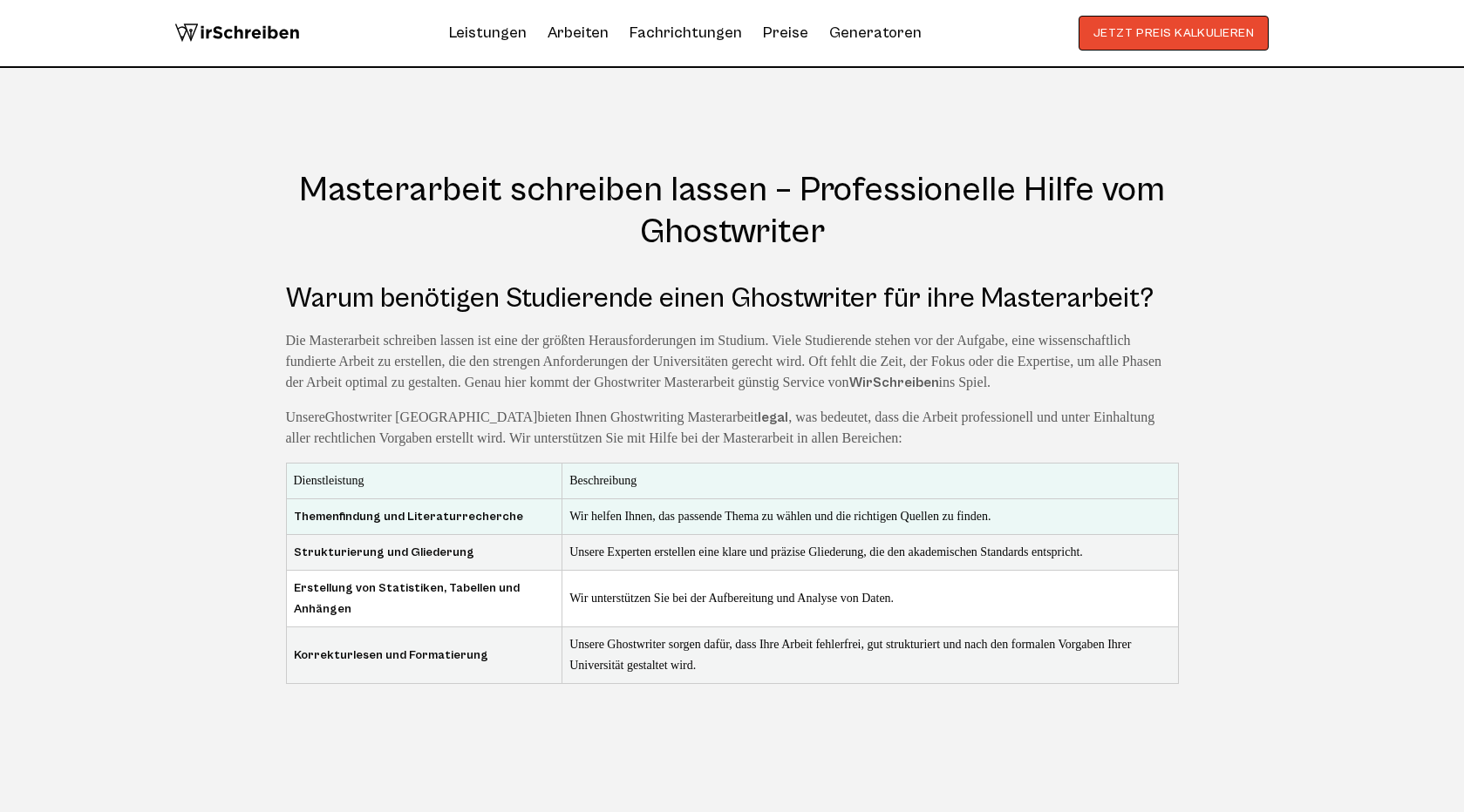
click at [695, 362] on p "Die Masterarbeit schreiben lassen ist eine der größten Herausforderungen im Stu…" at bounding box center [732, 361] width 892 height 63
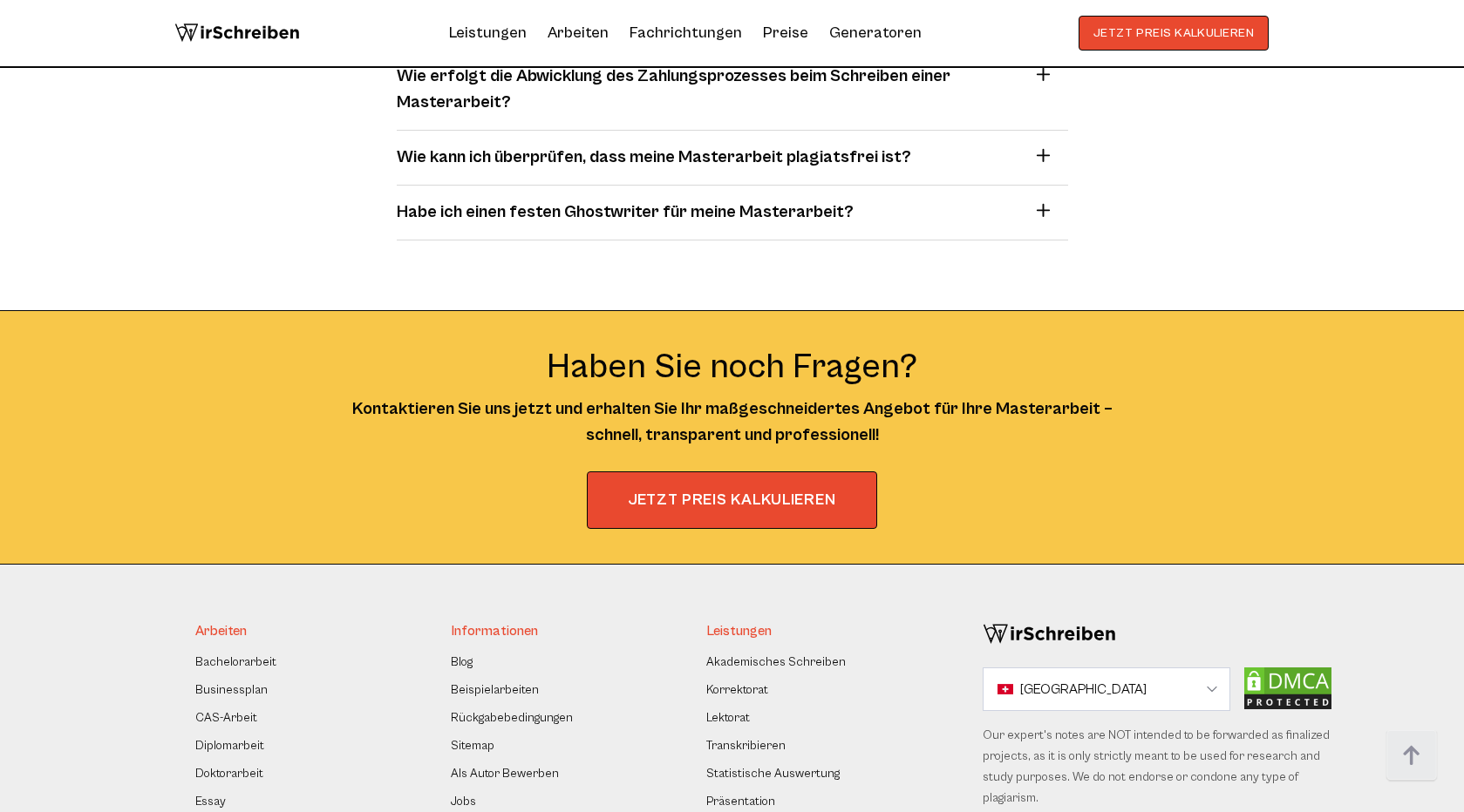
scroll to position [12142, 0]
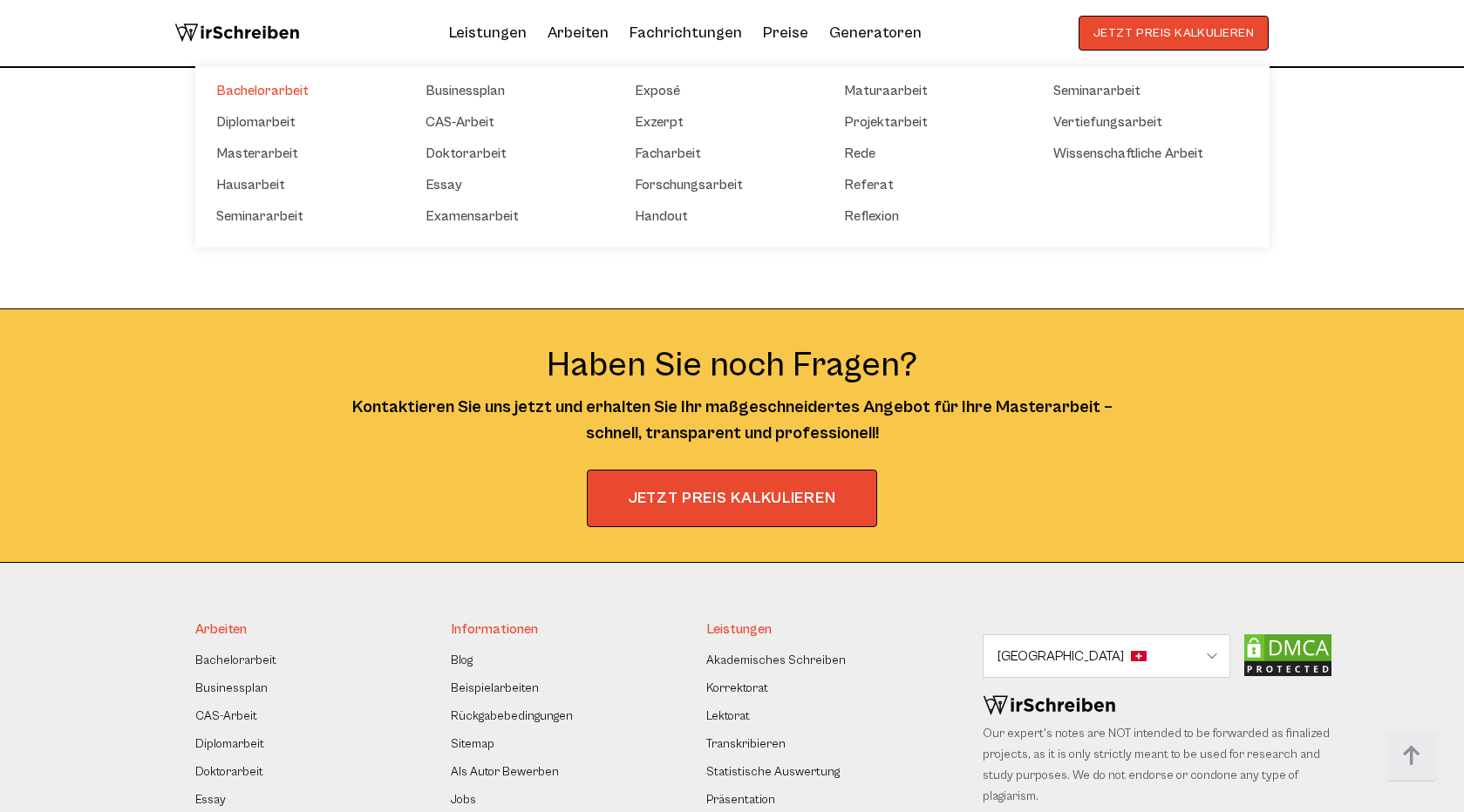
click at [298, 82] on link "Bachelorarbeit" at bounding box center [303, 90] width 174 height 21
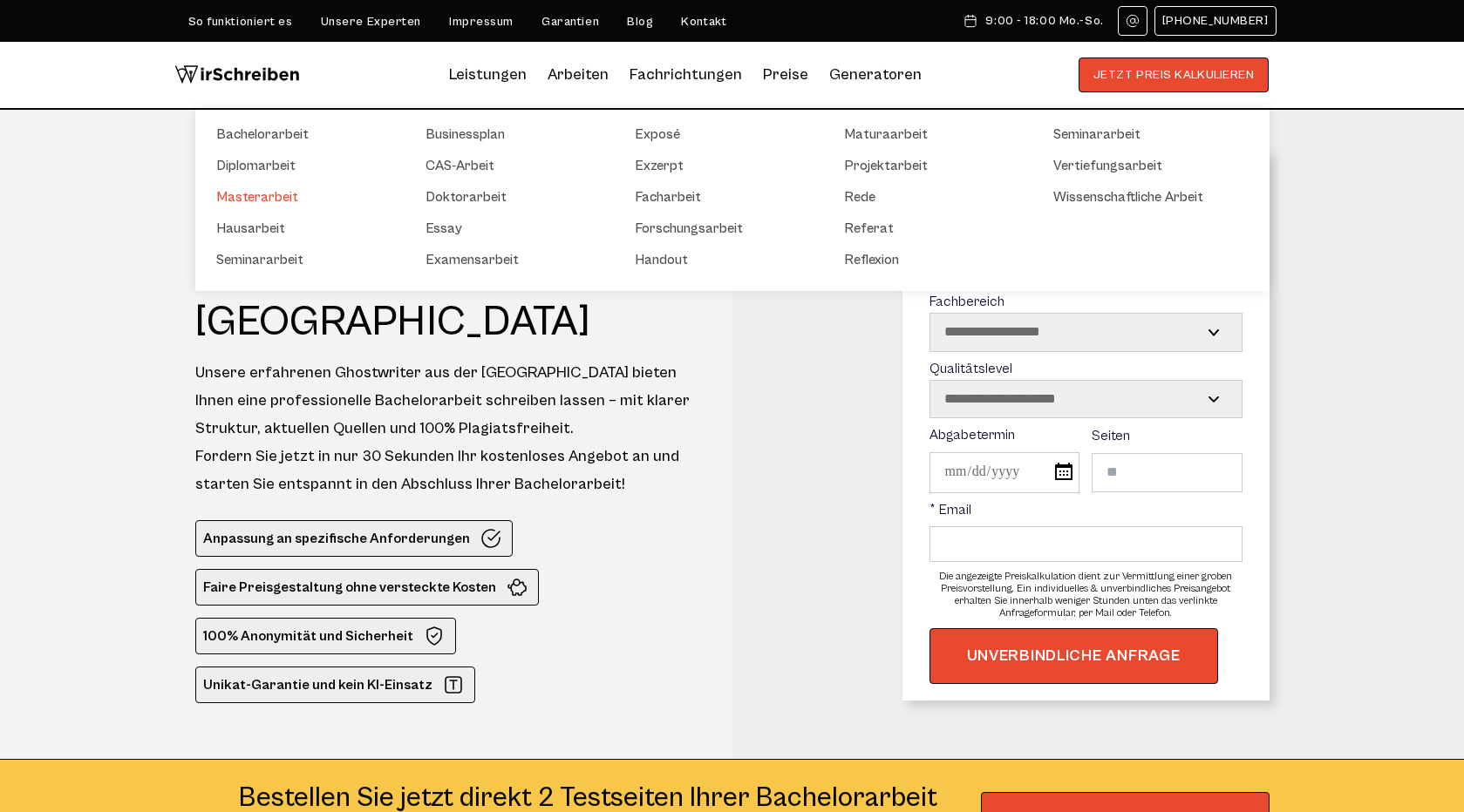
click at [275, 199] on link "Masterarbeit" at bounding box center [303, 197] width 174 height 21
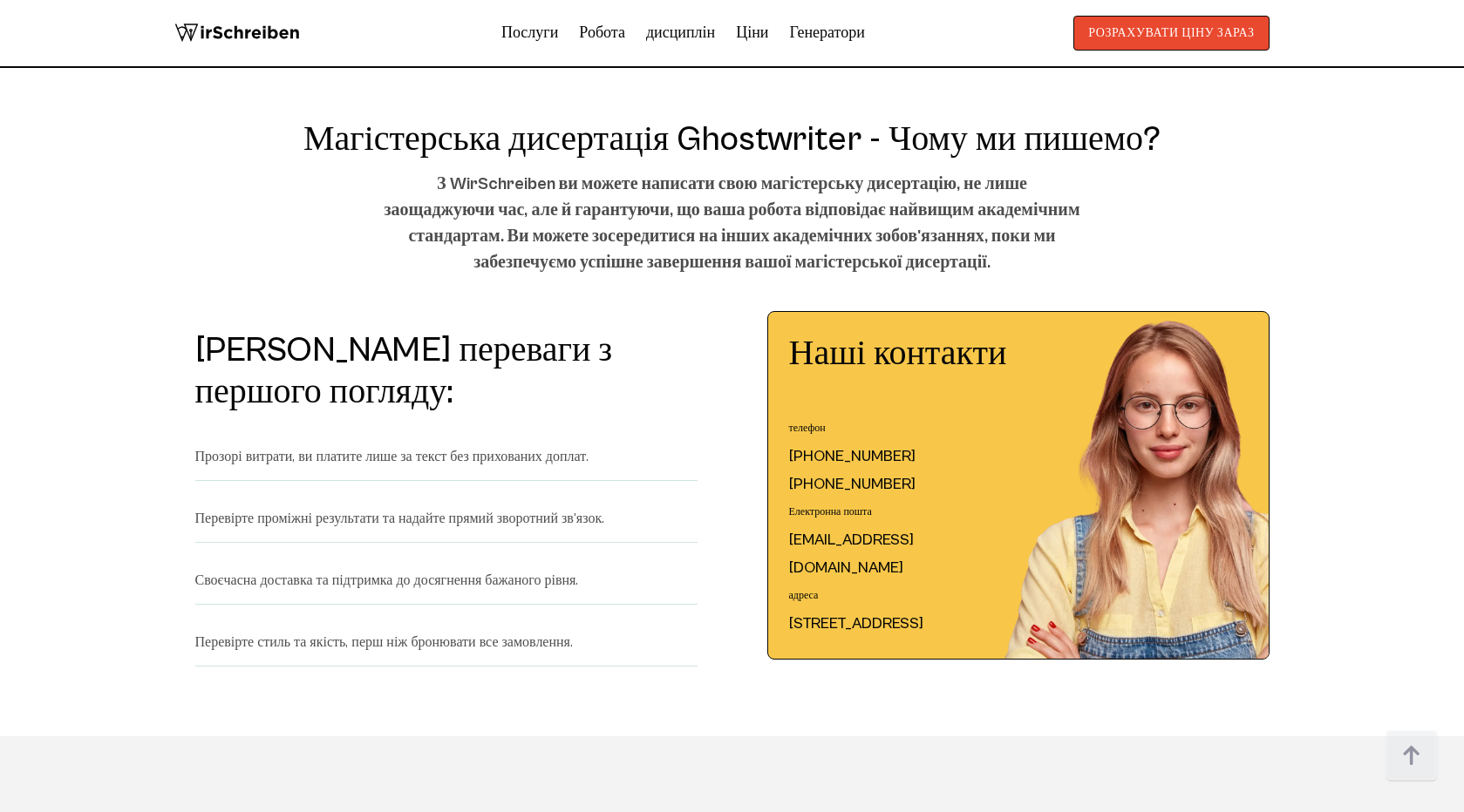
scroll to position [1647, 0]
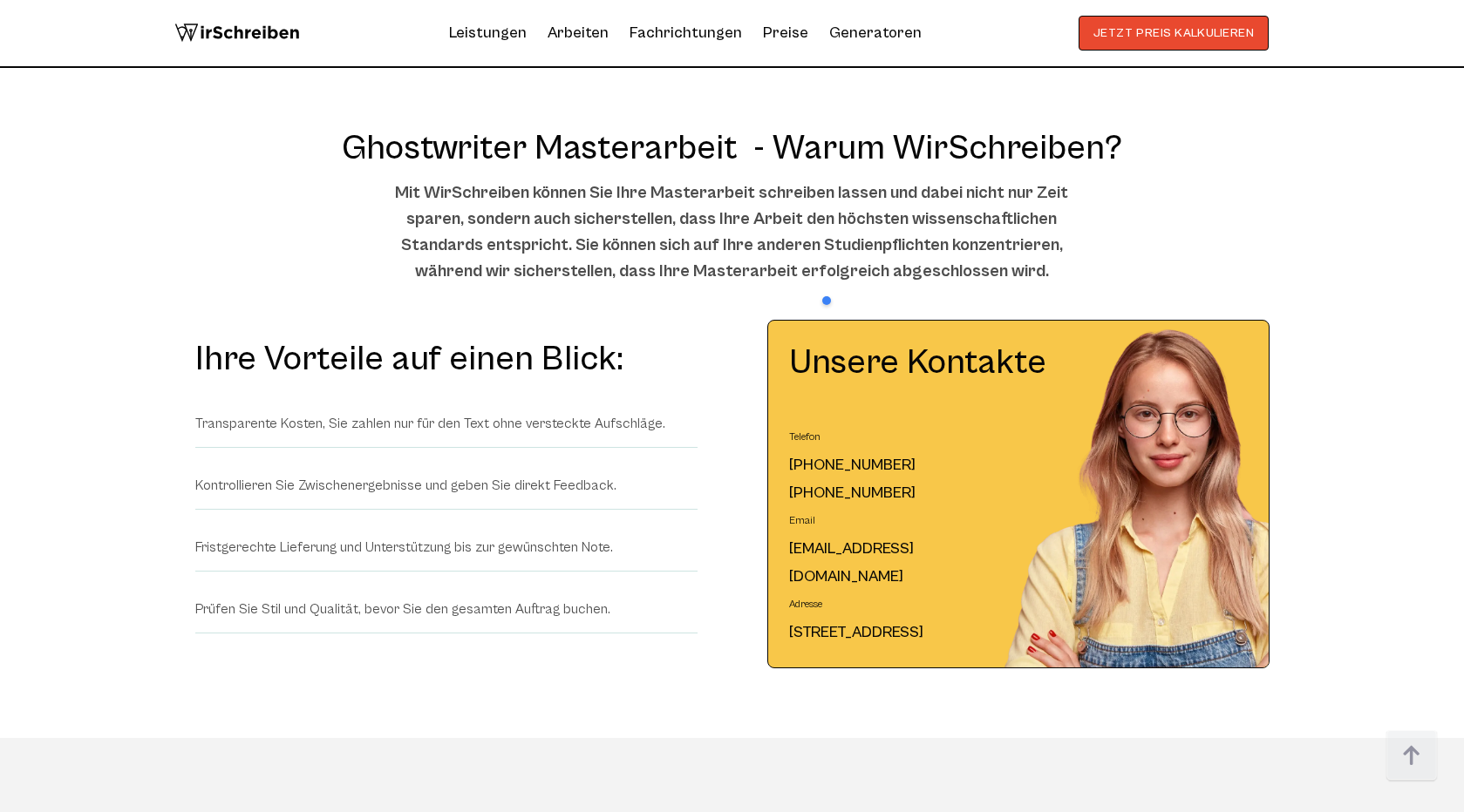
click at [1186, 208] on div "Ghostwriter Masterarbeit - Warum WirSchreiben? Mit WirSchreiben können Sie Ihre…" at bounding box center [732, 223] width 1116 height 192
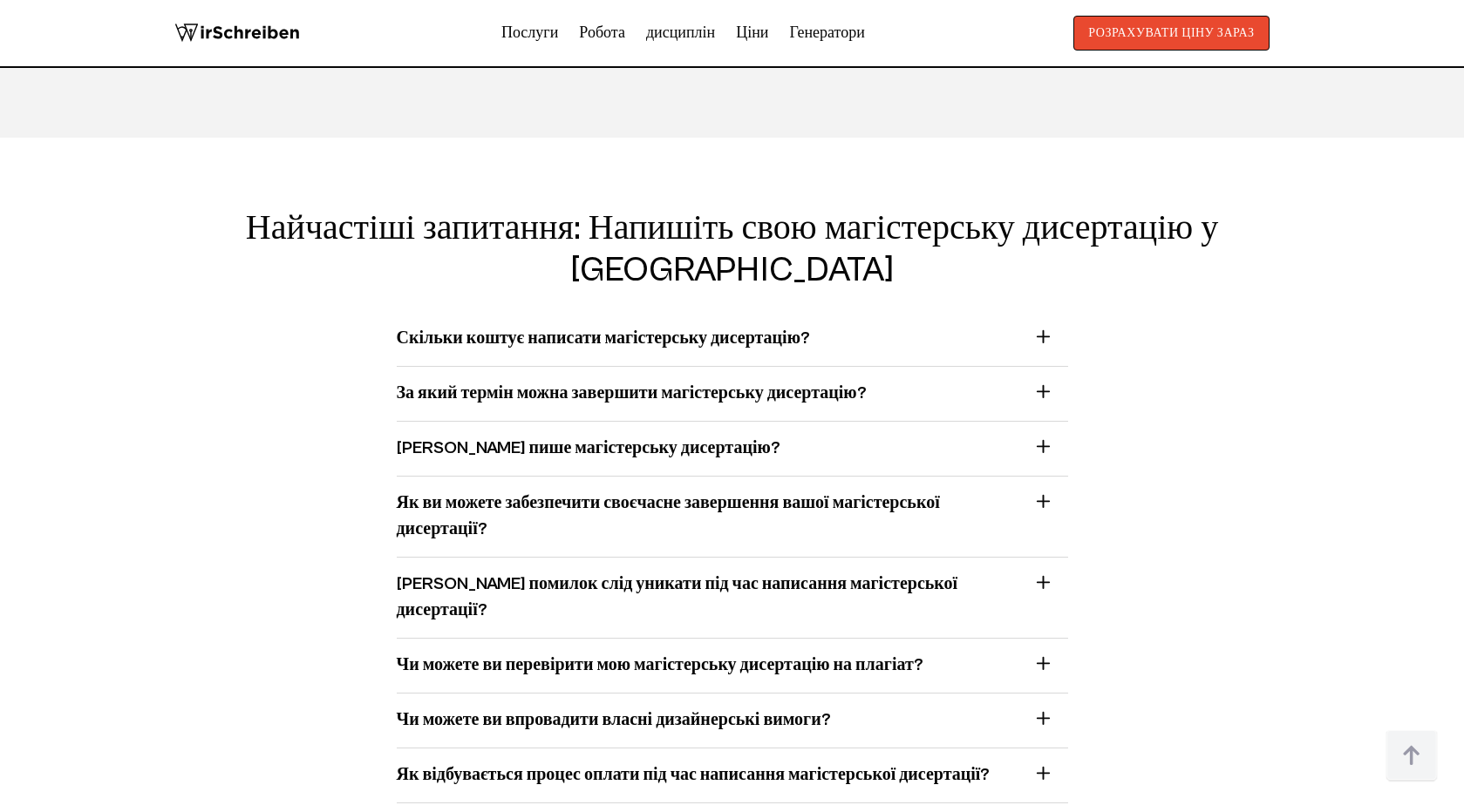
scroll to position [11881, 0]
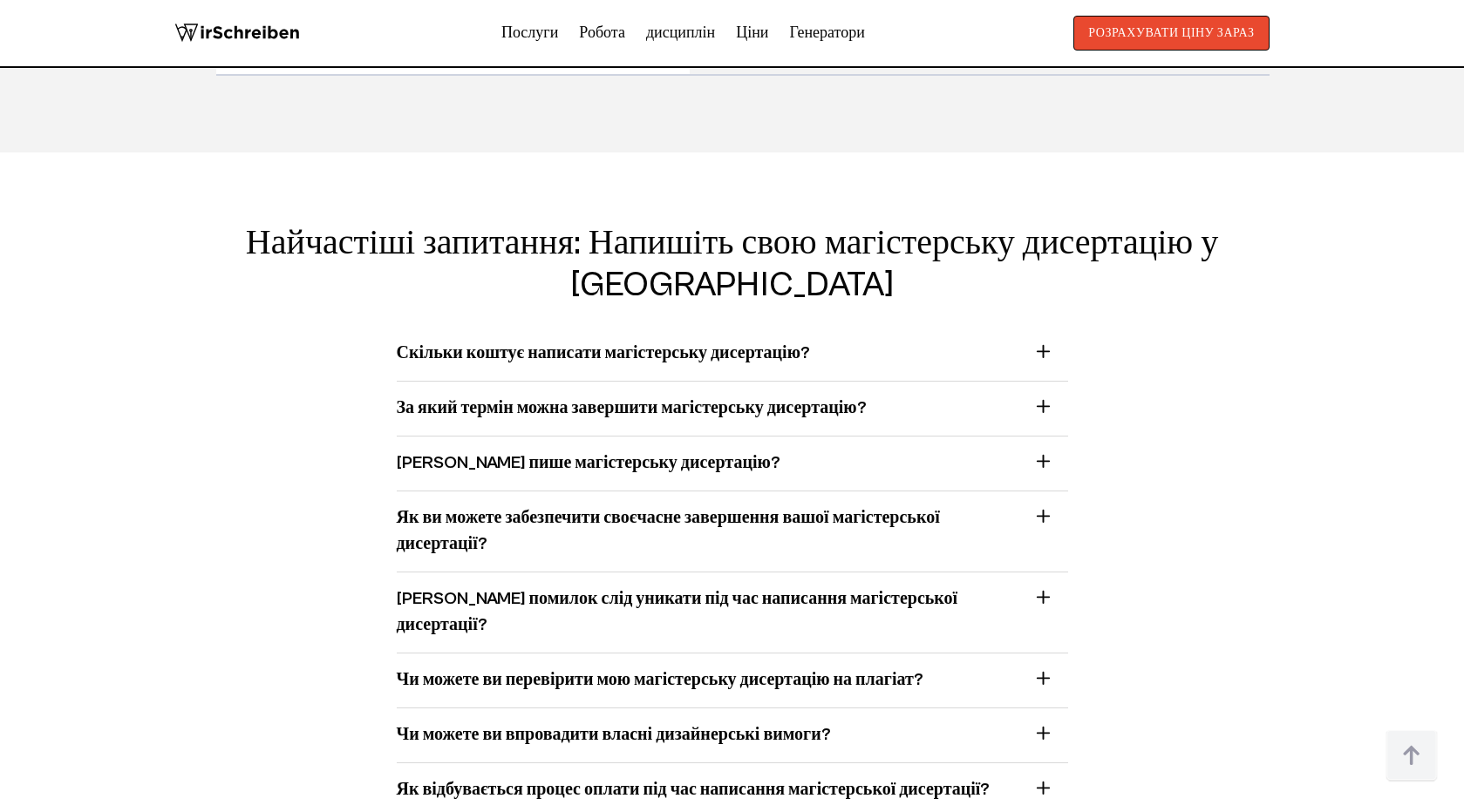
click at [797, 327] on div "Скільки коштує написати магістерську дисертацію? Ціни на написання магістерськи…" at bounding box center [732, 354] width 671 height 55
click at [797, 343] on font "Скільки коштує написати магістерську дисертацію?" at bounding box center [603, 353] width 413 height 20
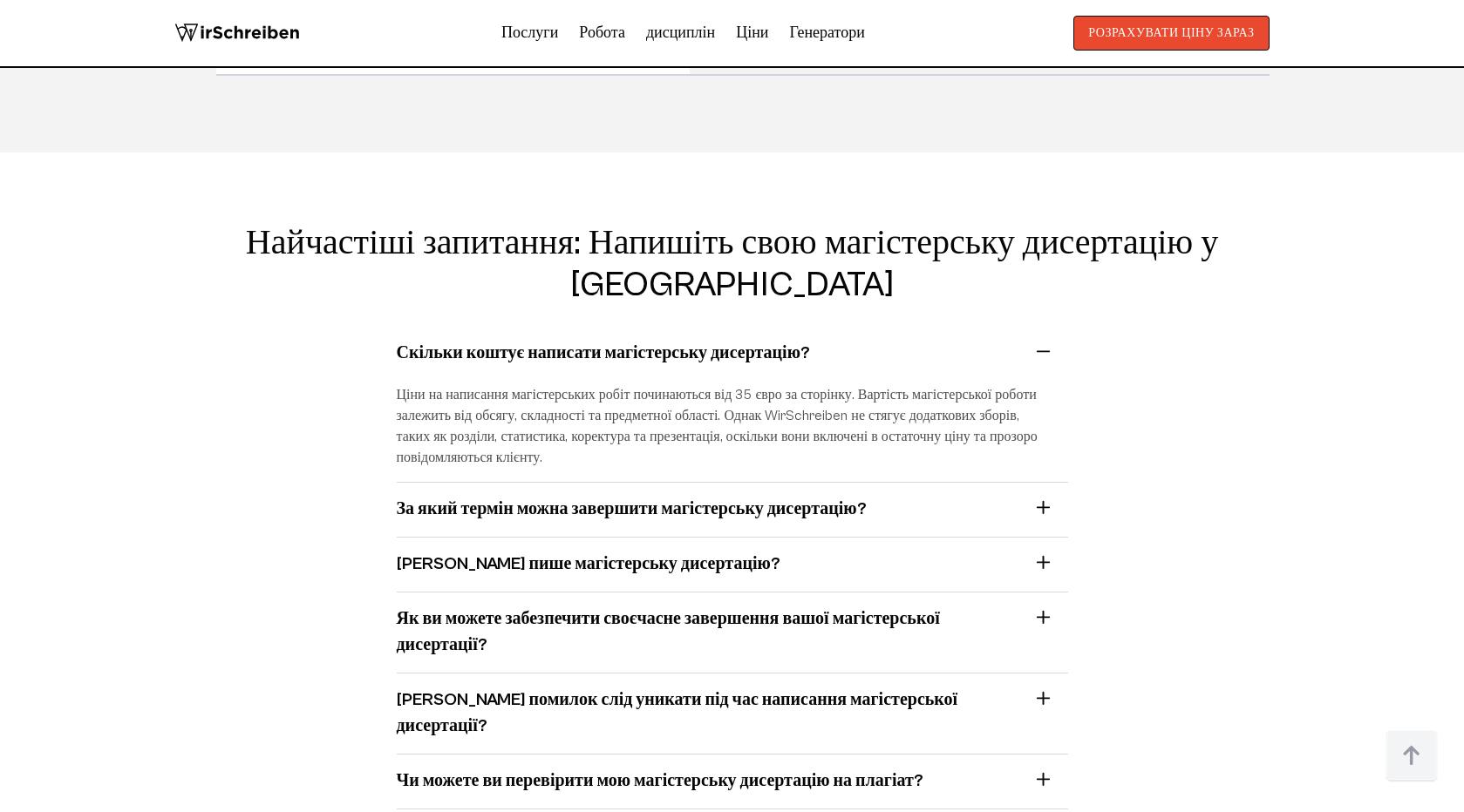
click at [815, 499] on font "За який термін можна завершити магістерську дисертацію?" at bounding box center [631, 509] width 470 height 20
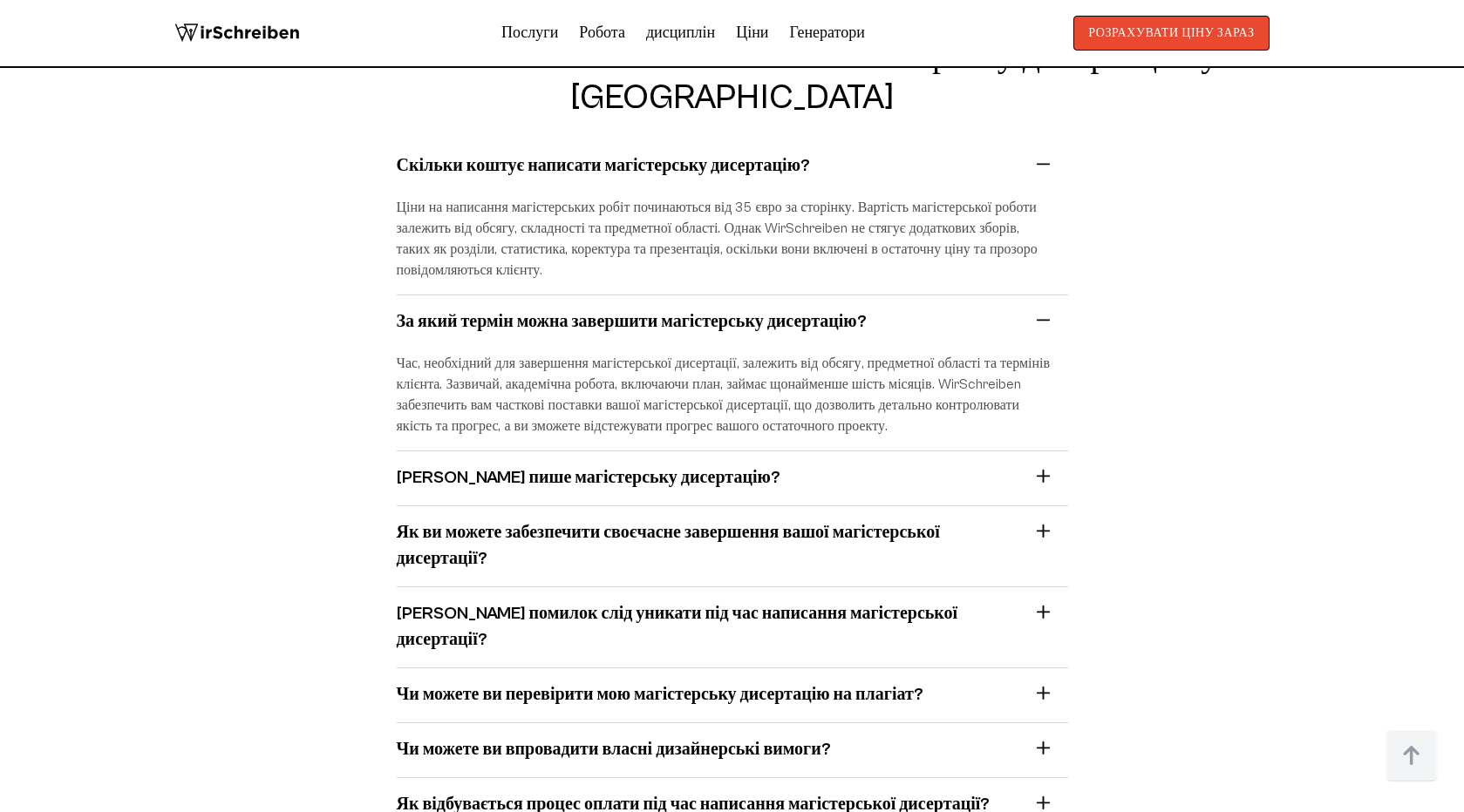
scroll to position [12113, 0]
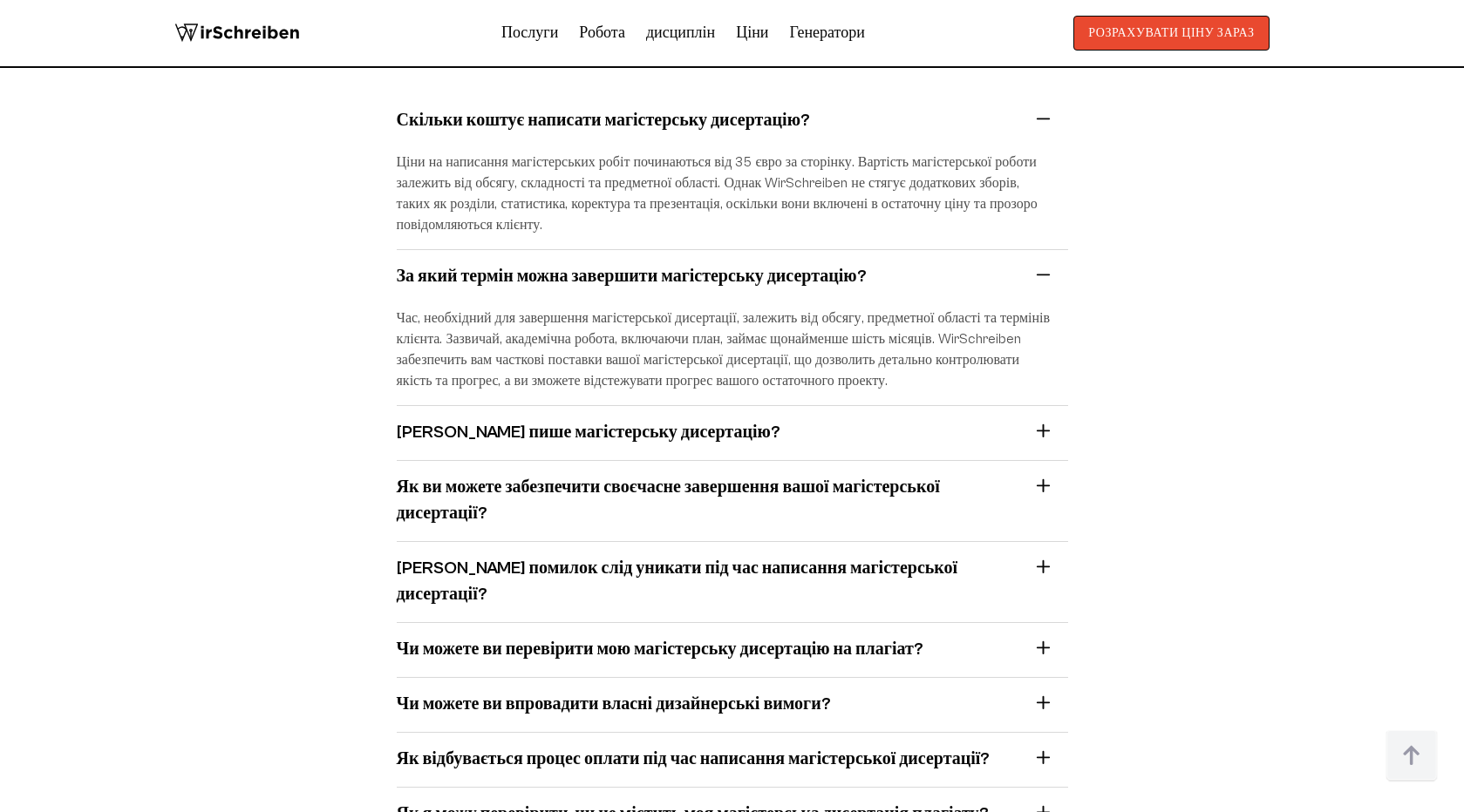
click at [828, 420] on summary "[PERSON_NAME] пише магістерську дисертацію?" at bounding box center [725, 433] width 657 height 26
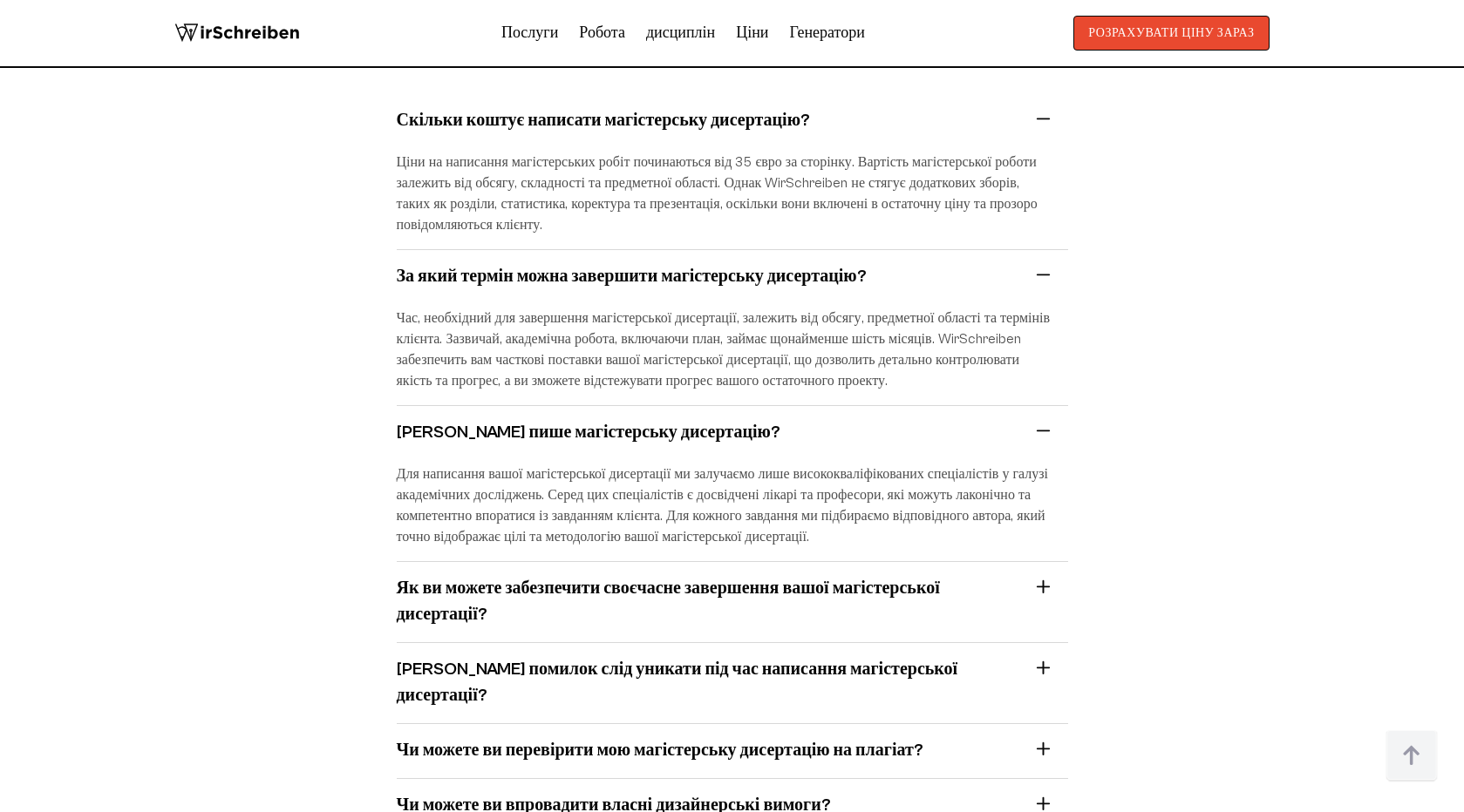
scroll to position [12157, 0]
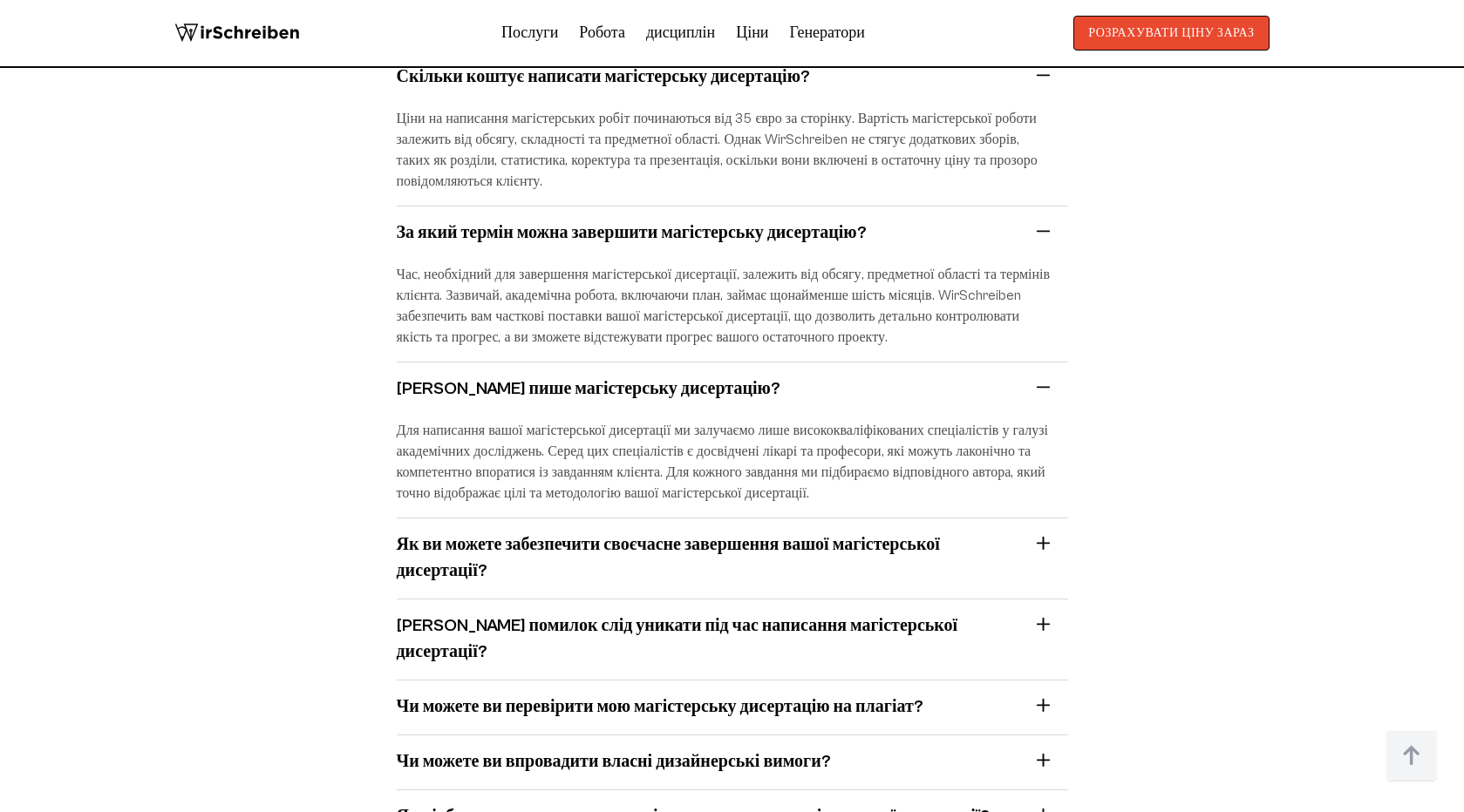
click at [827, 535] on font "Як ви можете забезпечити своєчасне завершення вашої магістерської дисертації?" at bounding box center [668, 558] width 543 height 46
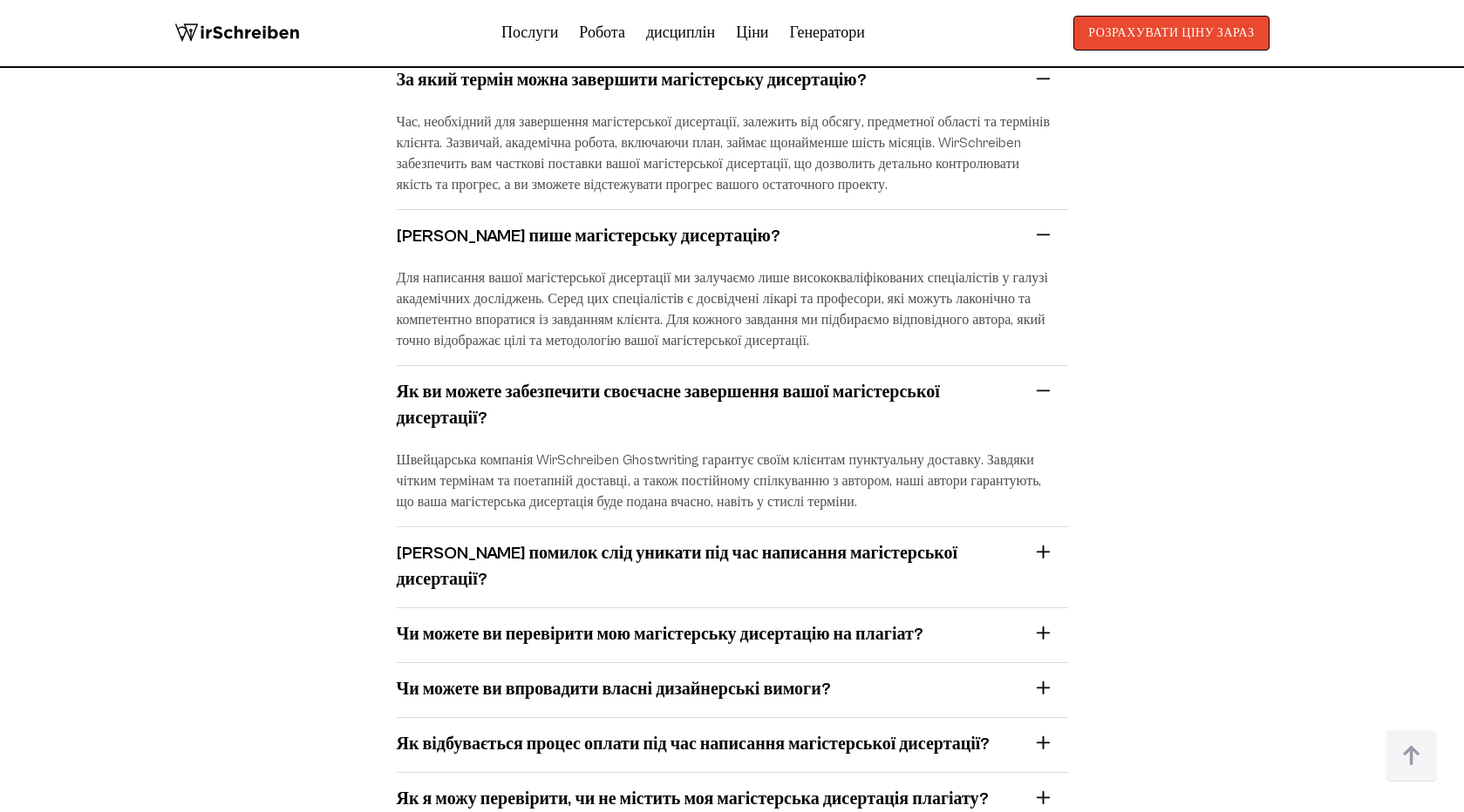
scroll to position [12375, 0]
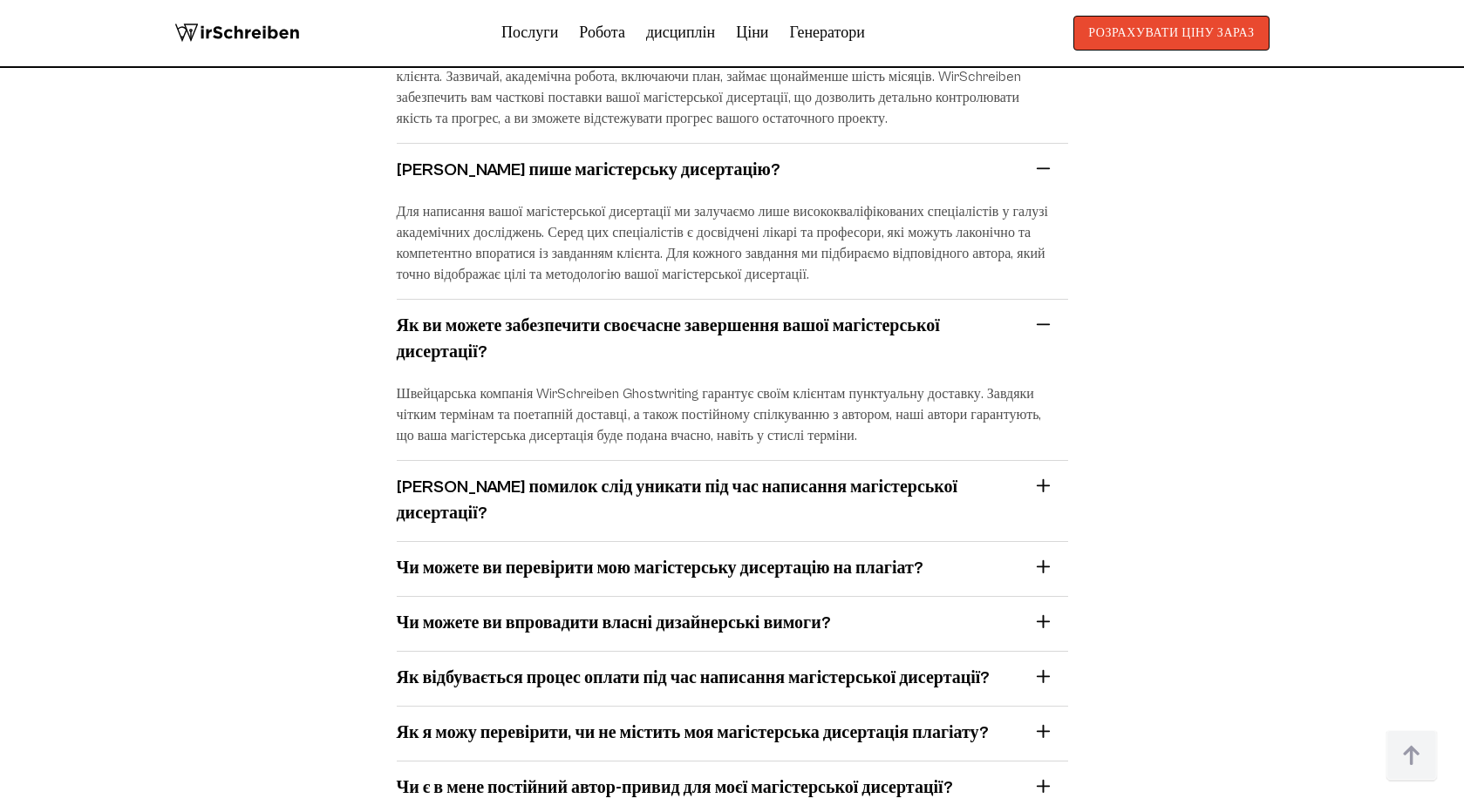
click at [865, 461] on div "[PERSON_NAME] помилок слід уникати під час написання магістерської дисертації? …" at bounding box center [732, 501] width 671 height 81
click at [863, 477] on font "[PERSON_NAME] помилок слід уникати під час написання магістерської дисертації?" at bounding box center [677, 500] width 561 height 46
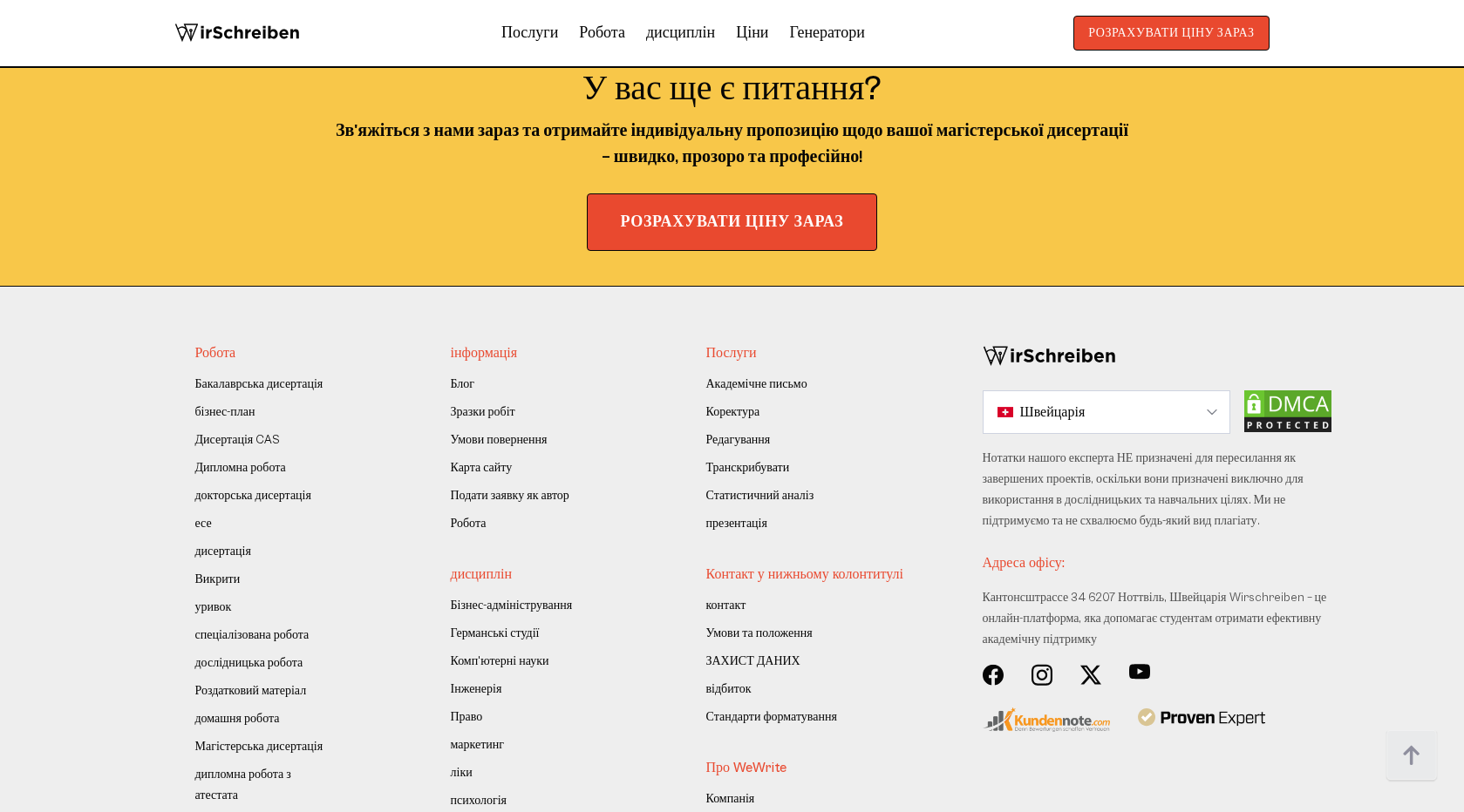
scroll to position [13263, 0]
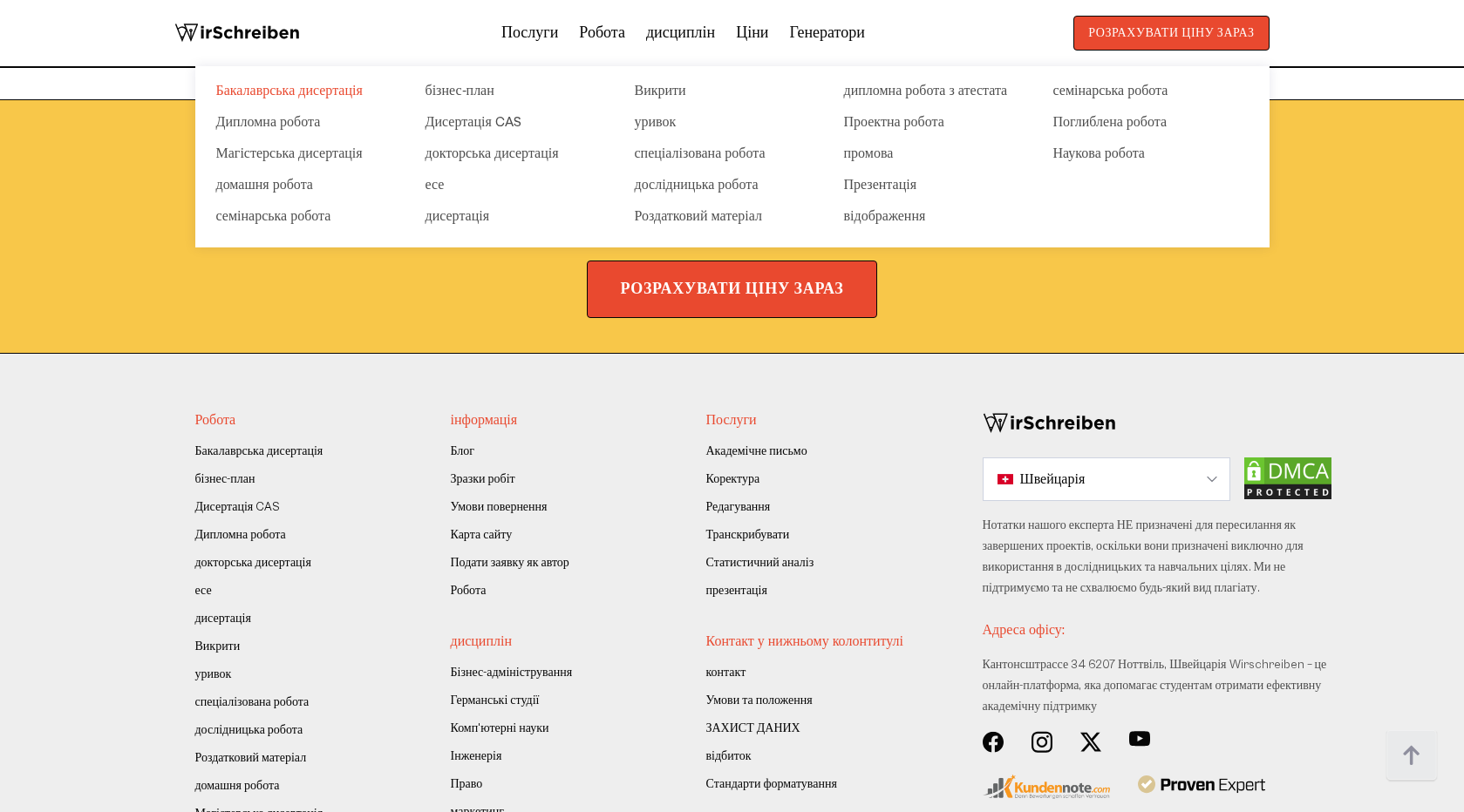
click at [346, 87] on font "Бакалаврська дисертація" at bounding box center [290, 90] width 146 height 15
click at [306, 122] on font "Дипломна робота" at bounding box center [269, 122] width 105 height 15
